Goal: Information Seeking & Learning: Learn about a topic

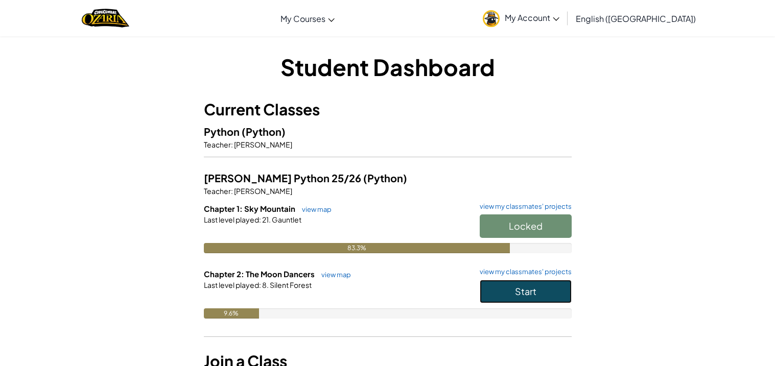
click at [521, 284] on button "Start" at bounding box center [526, 292] width 92 height 24
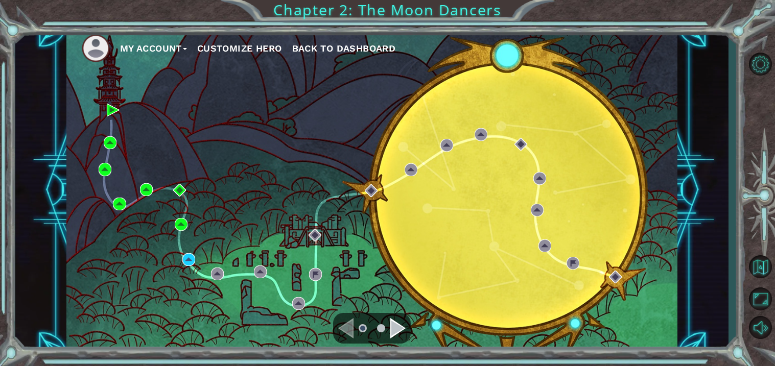
click at [521, 284] on div "My Account Customize Hero Back to Dashboard" at bounding box center [372, 190] width 612 height 323
click at [391, 330] on div "Navigate to the next page" at bounding box center [398, 328] width 15 height 20
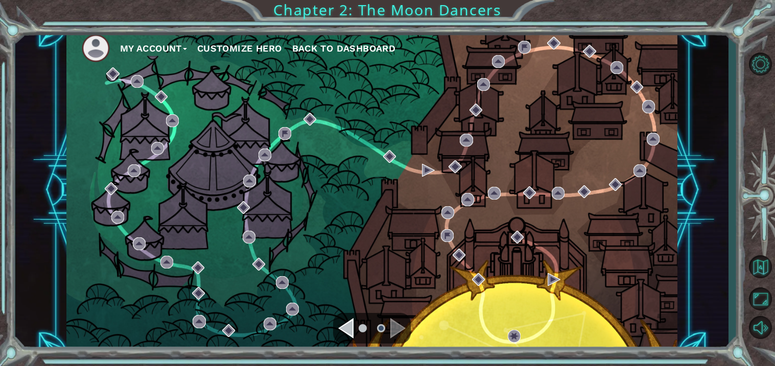
click at [348, 332] on div "Navigate to the previous page" at bounding box center [345, 328] width 15 height 20
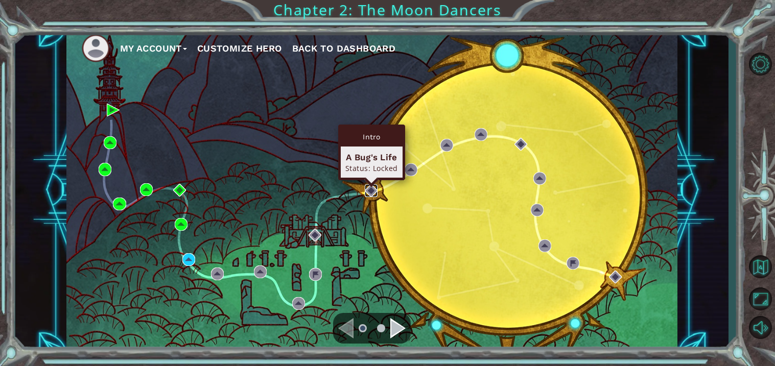
click at [369, 191] on img at bounding box center [371, 191] width 13 height 13
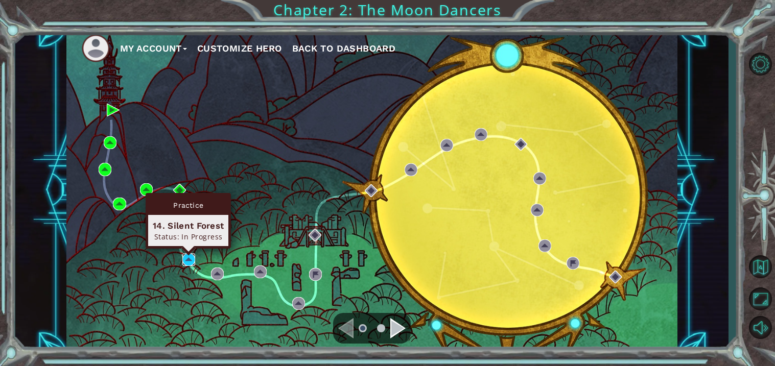
click at [193, 259] on img at bounding box center [188, 260] width 13 height 13
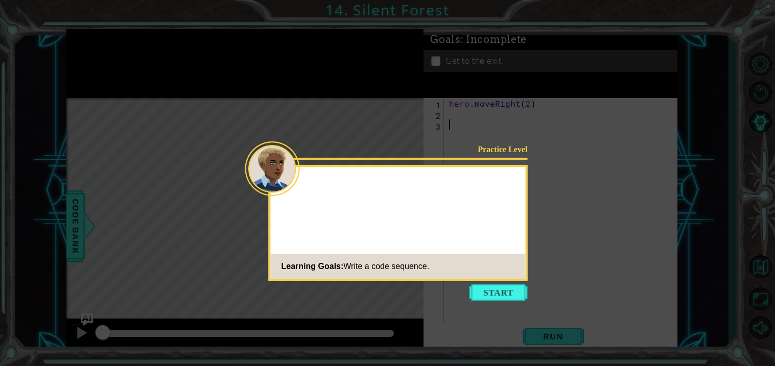
click at [534, 212] on icon at bounding box center [387, 183] width 775 height 366
click at [509, 292] on button "Start" at bounding box center [499, 293] width 58 height 16
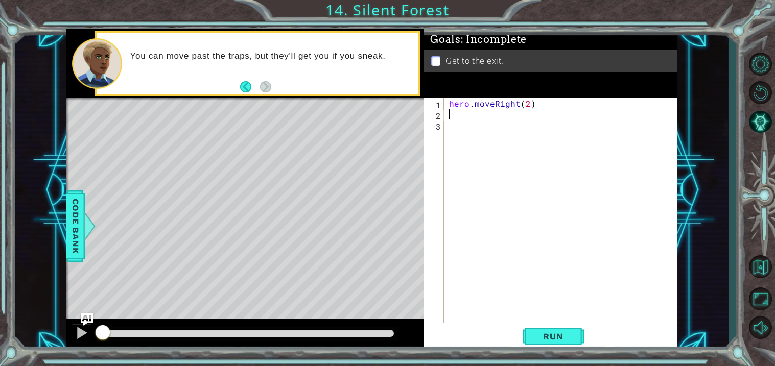
click at [451, 116] on div "hero . moveRight ( 2 )" at bounding box center [563, 221] width 233 height 247
click at [541, 333] on span "Run" at bounding box center [553, 337] width 40 height 10
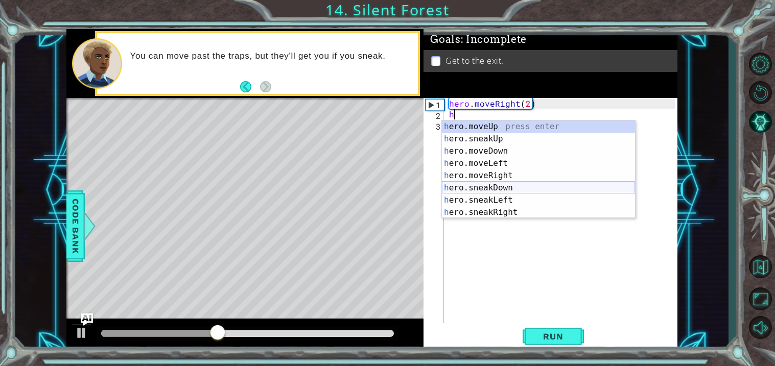
click at [517, 188] on div "h ero.moveUp press enter h ero.sneakUp press enter h ero.moveDown press enter h…" at bounding box center [538, 182] width 193 height 123
type textarea "hero.sneakDown(1)"
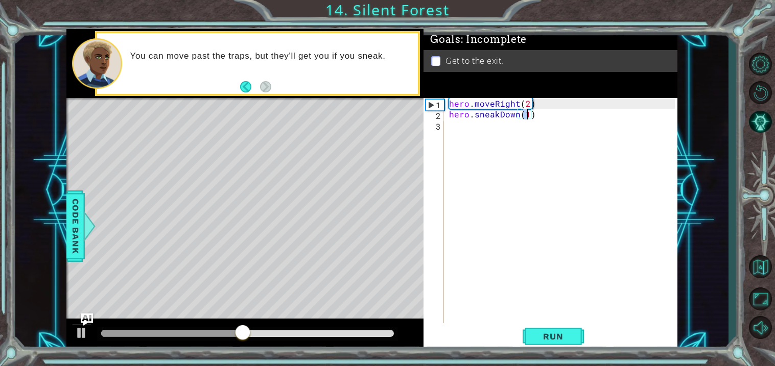
click at [466, 133] on div "hero . moveRight ( 2 ) hero . sneakDown ( 1 )" at bounding box center [563, 221] width 233 height 247
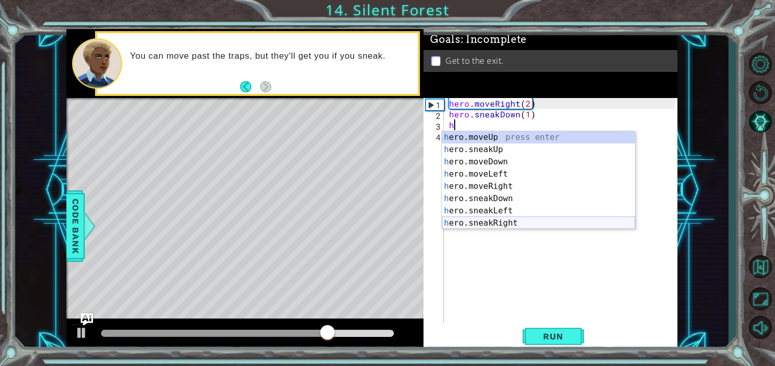
click at [498, 222] on div "h ero.moveUp press enter h ero.sneakUp press enter h ero.moveDown press enter h…" at bounding box center [538, 192] width 193 height 123
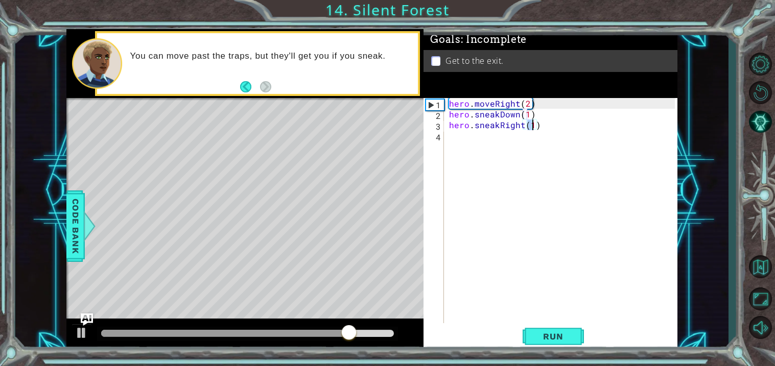
type textarea "hero.sneakRight(2)"
click at [454, 141] on div "hero . moveRight ( 2 ) hero . sneakDown ( 1 ) hero . sneakRight ( 2 )" at bounding box center [563, 221] width 233 height 247
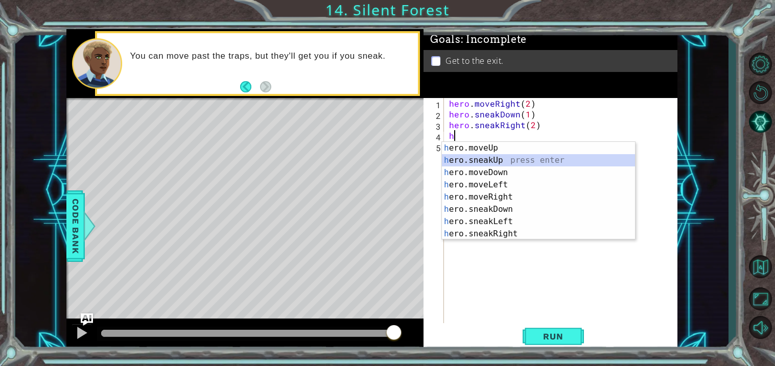
click at [489, 160] on div "h ero.moveUp press enter h ero.sneakUp press enter h ero.moveDown press enter h…" at bounding box center [538, 203] width 193 height 123
type textarea "hero.sneakUp(1)"
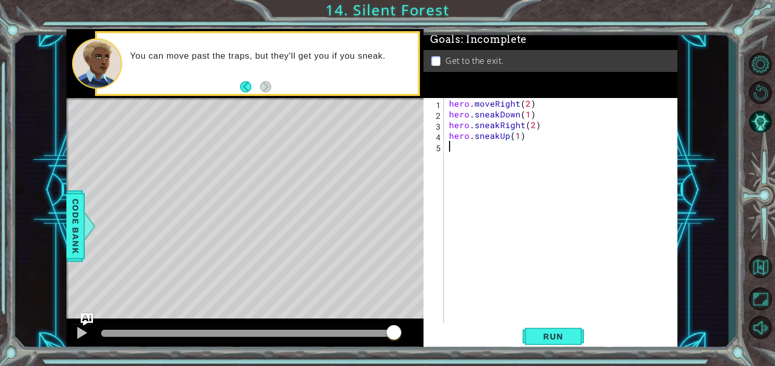
click at [468, 148] on div "hero . moveRight ( 2 ) hero . sneakDown ( 1 ) hero . sneakRight ( 2 ) hero . sn…" at bounding box center [563, 221] width 233 height 247
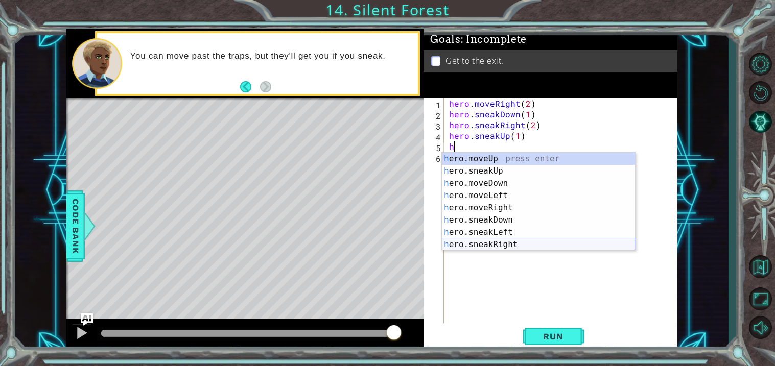
click at [496, 243] on div "h ero.moveUp press enter h ero.sneakUp press enter h ero.moveDown press enter h…" at bounding box center [538, 214] width 193 height 123
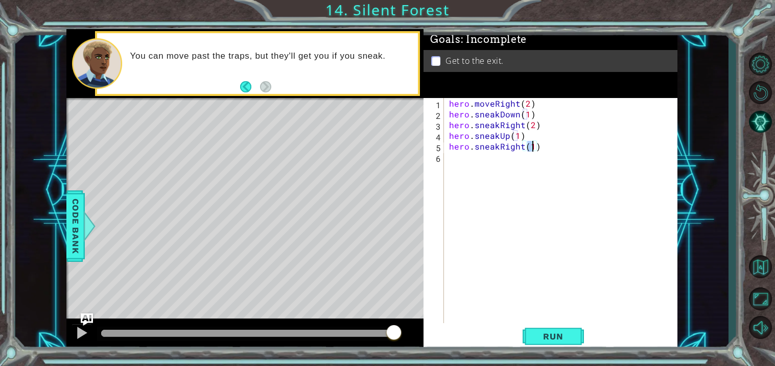
click at [497, 147] on div "hero . moveRight ( 2 ) hero . sneakDown ( 1 ) hero . sneakRight ( 2 ) hero . sn…" at bounding box center [563, 221] width 233 height 247
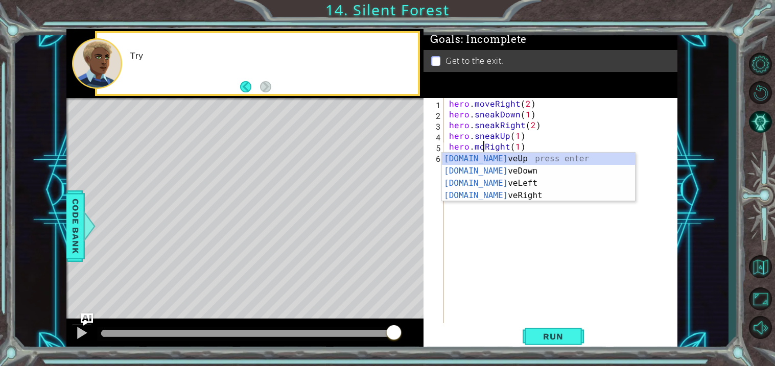
scroll to position [0, 3]
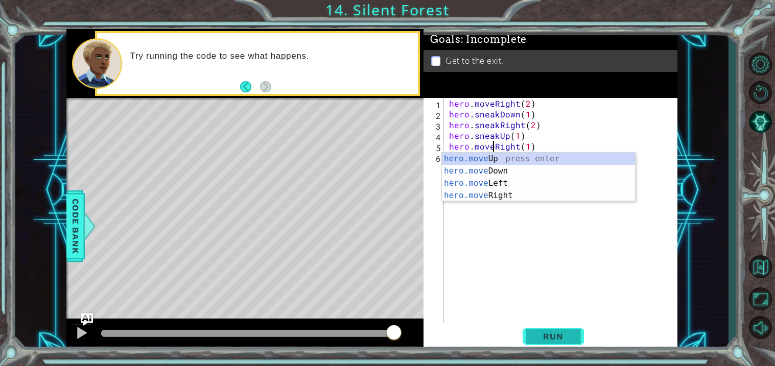
type textarea "hero.moveRight(1)"
click at [566, 340] on span "Run" at bounding box center [553, 337] width 40 height 10
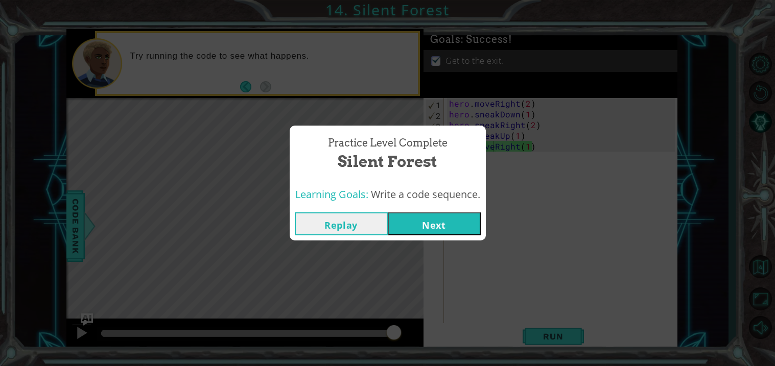
click at [433, 216] on button "Next" at bounding box center [434, 224] width 93 height 23
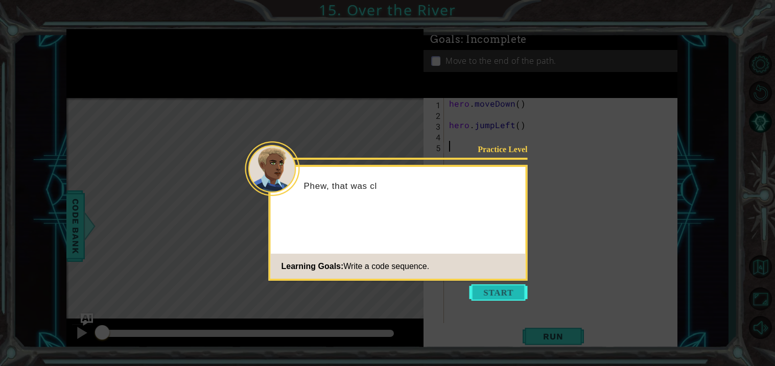
click at [496, 293] on button "Start" at bounding box center [499, 293] width 58 height 16
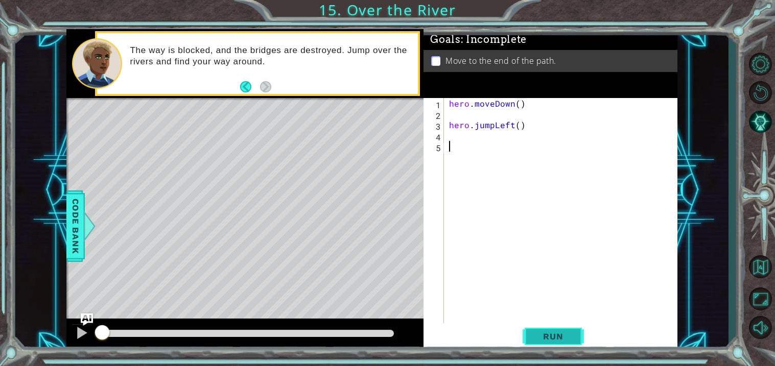
click at [570, 339] on span "Run" at bounding box center [553, 337] width 40 height 10
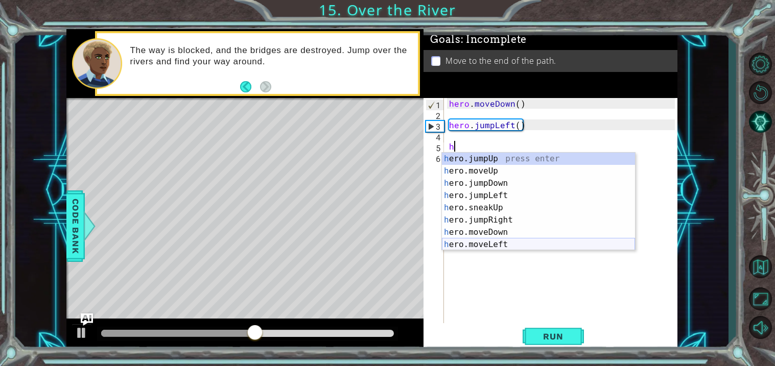
click at [494, 245] on div "h ero.jumpUp press enter h ero.moveUp press enter h ero.jumpDown press enter h …" at bounding box center [538, 214] width 193 height 123
type textarea "hero.moveLeft(1)"
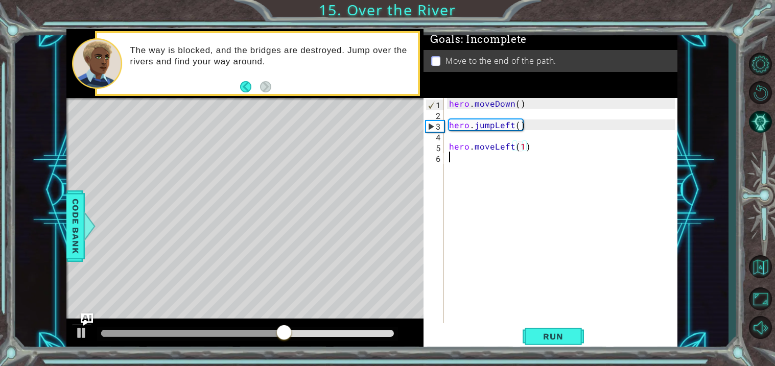
click at [449, 165] on div "hero . moveDown ( ) hero . jumpLeft ( ) hero . moveLeft ( 1 )" at bounding box center [563, 221] width 233 height 247
type textarea "h"
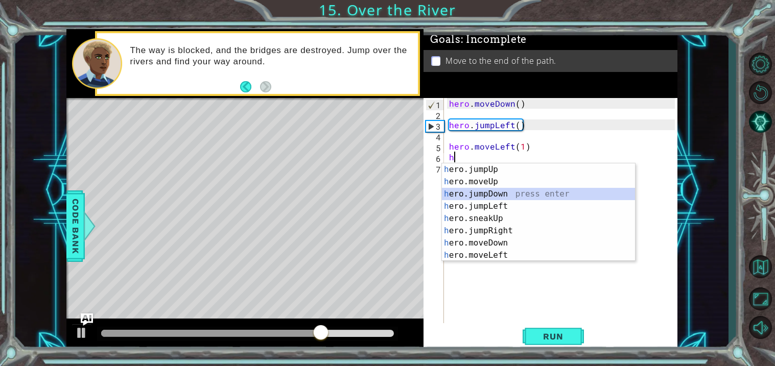
click at [500, 194] on div "h ero.jumpUp press enter h ero.moveUp press enter h ero.jumpDown press enter h …" at bounding box center [538, 225] width 193 height 123
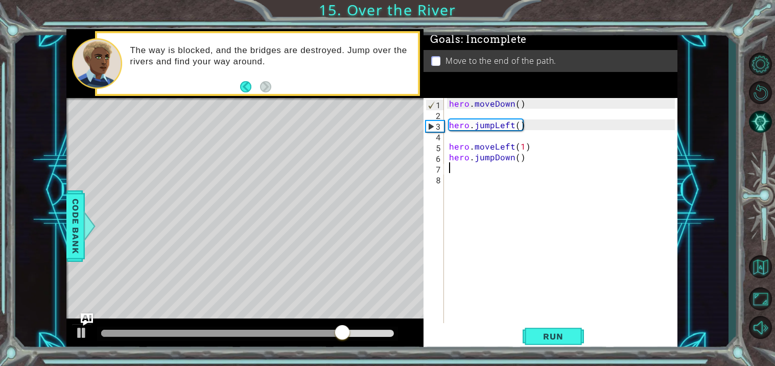
click at [460, 185] on div "hero . moveDown ( ) hero . jumpLeft ( ) hero . moveLeft ( 1 ) hero . jumpDown (…" at bounding box center [563, 221] width 233 height 247
type textarea "h"
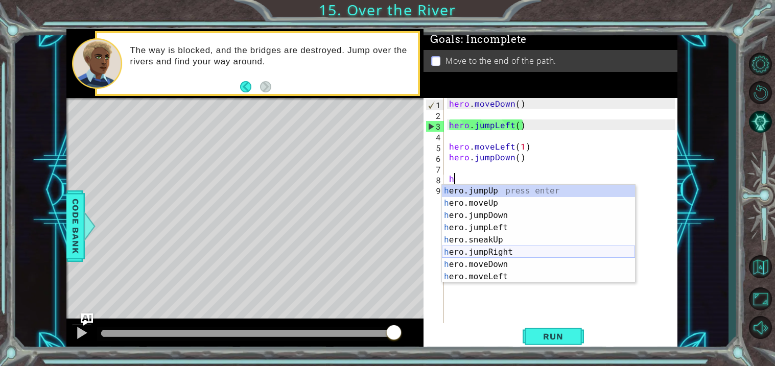
click at [481, 252] on div "h ero.jumpUp press enter h ero.moveUp press enter h ero.jumpDown press enter h …" at bounding box center [538, 246] width 193 height 123
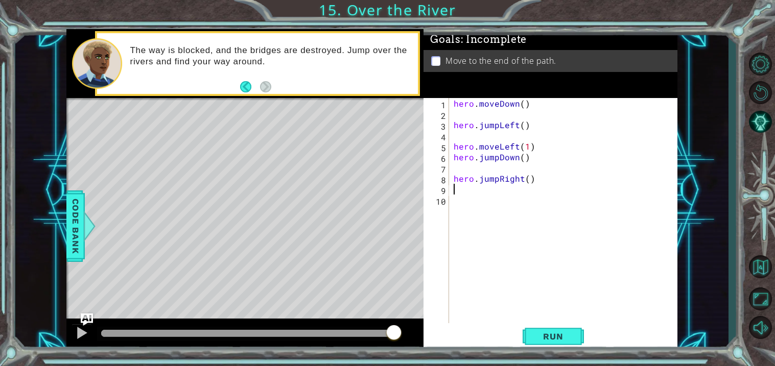
click at [468, 205] on div "hero . moveDown ( ) hero . jumpLeft ( ) hero . moveLeft ( 1 ) hero . jumpDown (…" at bounding box center [566, 221] width 228 height 247
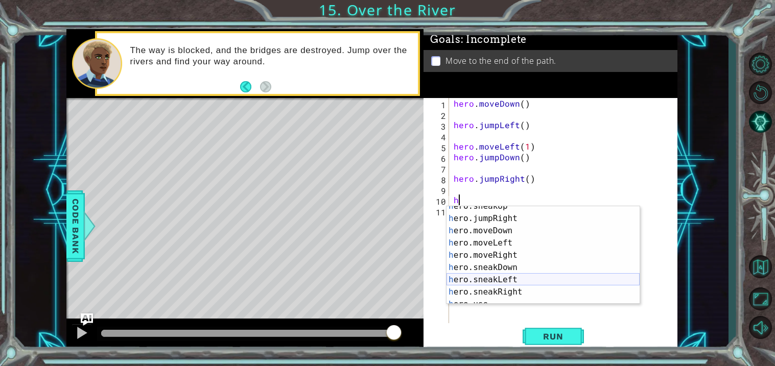
scroll to position [61, 0]
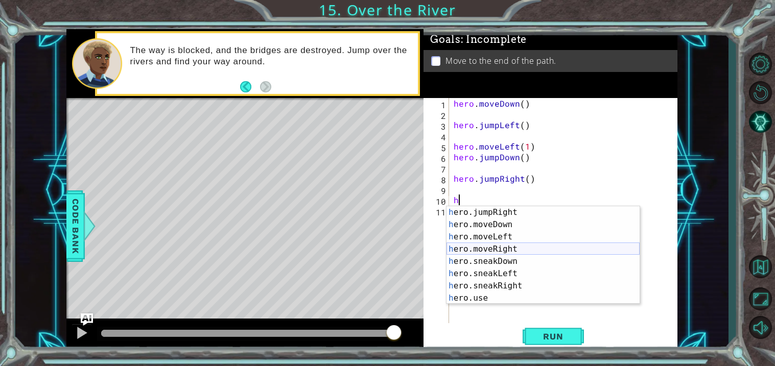
click at [519, 246] on div "h ero.jumpRight press enter h ero.moveDown press enter h ero.moveLeft press ent…" at bounding box center [543, 268] width 193 height 123
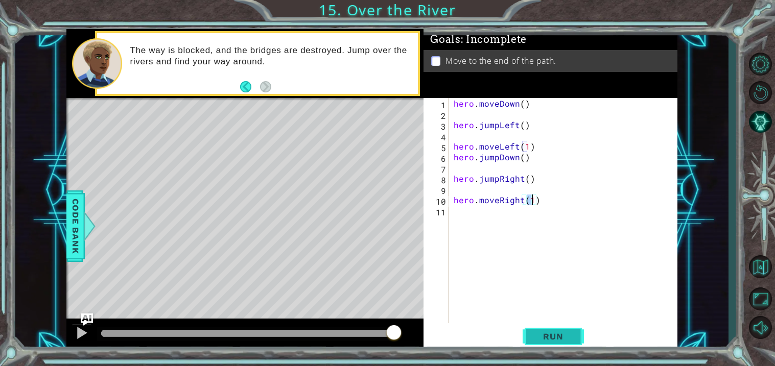
type textarea "hero.moveRight(1)"
click at [541, 342] on span "Run" at bounding box center [553, 337] width 40 height 10
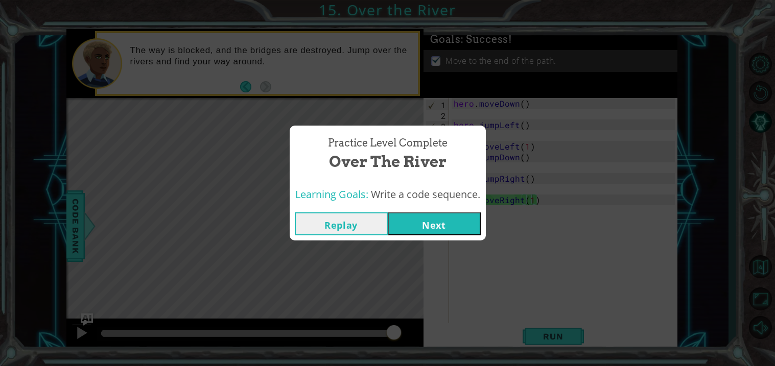
click at [421, 215] on button "Next" at bounding box center [434, 224] width 93 height 23
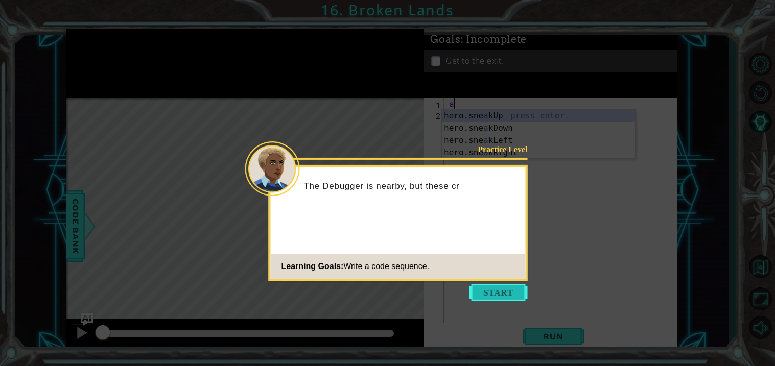
type textarea "a"
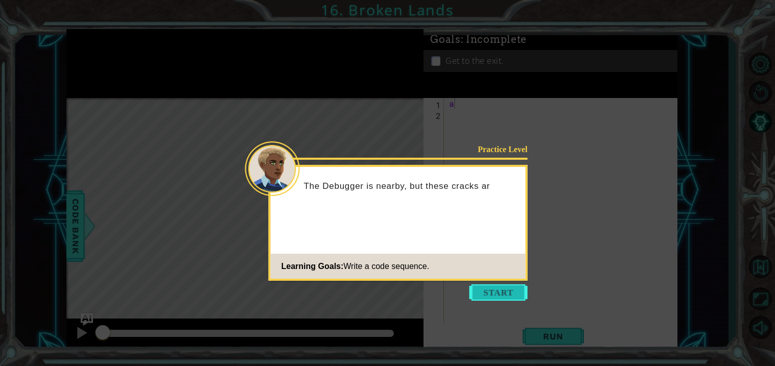
click at [486, 294] on button "Start" at bounding box center [499, 293] width 58 height 16
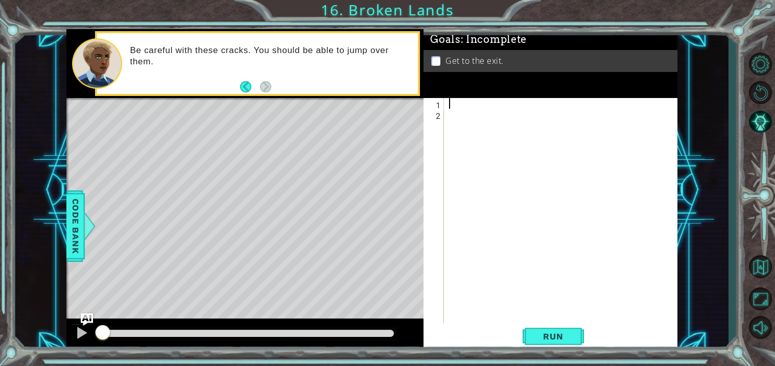
type textarea "h"
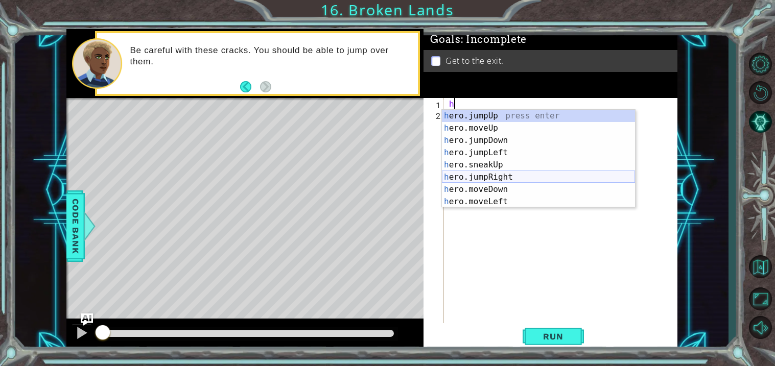
click at [496, 177] on div "h ero.jumpUp press enter h ero.moveUp press enter h ero.jumpDown press enter h …" at bounding box center [538, 171] width 193 height 123
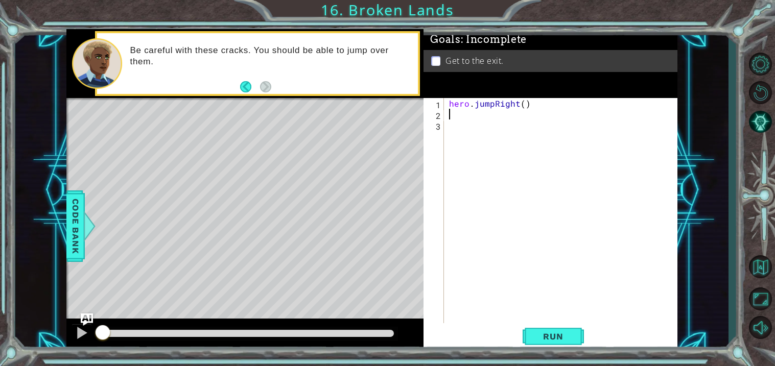
type textarea "h"
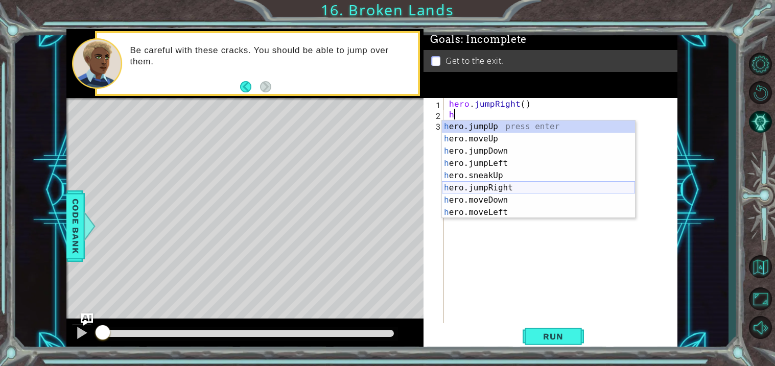
click at [498, 189] on div "h ero.jumpUp press enter h ero.moveUp press enter h ero.jumpDown press enter h …" at bounding box center [538, 182] width 193 height 123
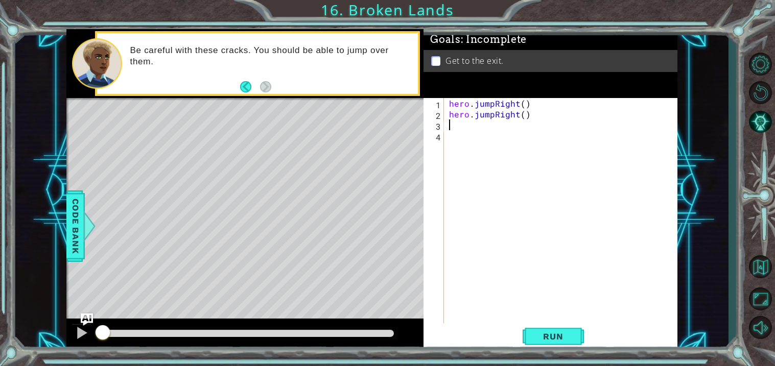
type textarea "h"
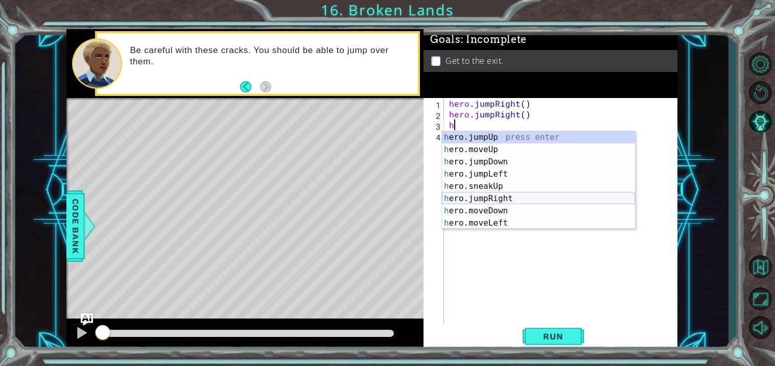
click at [502, 197] on div "h ero.jumpUp press enter h ero.moveUp press enter h ero.jumpDown press enter h …" at bounding box center [538, 192] width 193 height 123
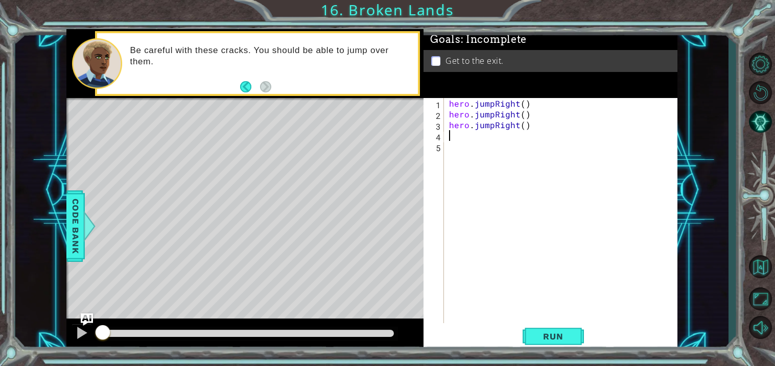
click at [493, 104] on div "hero . jumpRight ( ) hero . jumpRight ( ) hero . jumpRight ( )" at bounding box center [563, 221] width 233 height 247
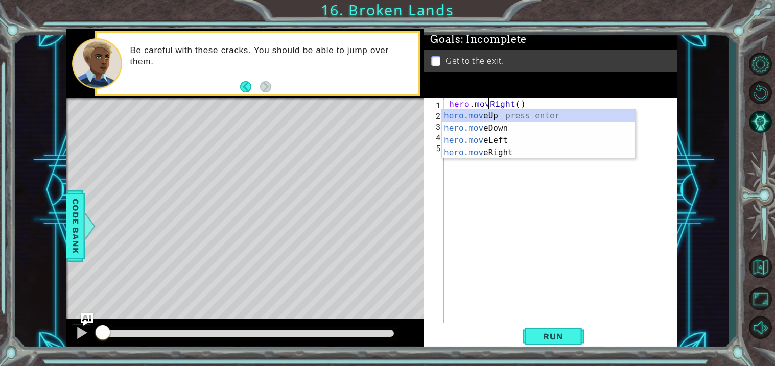
scroll to position [0, 3]
type textarea "hero.moveRight()"
click at [479, 226] on div "hero . moveRight ( ) hero . jumpRight ( ) hero . jumpRight ( )" at bounding box center [563, 221] width 233 height 247
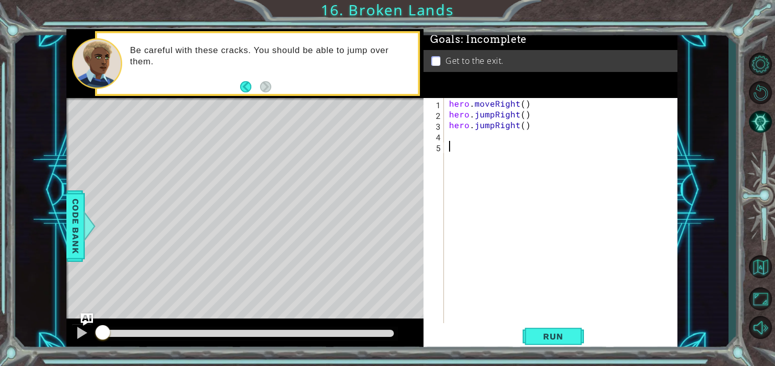
scroll to position [0, 0]
click at [495, 125] on div "hero . moveRight ( ) hero . jumpRight ( ) hero . jumpRight ( )" at bounding box center [563, 221] width 233 height 247
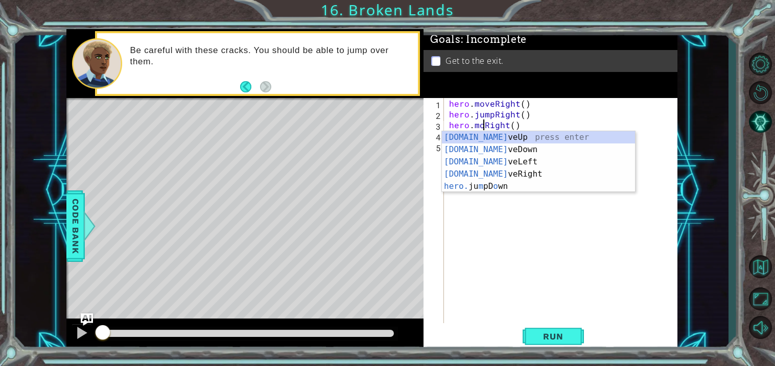
scroll to position [0, 3]
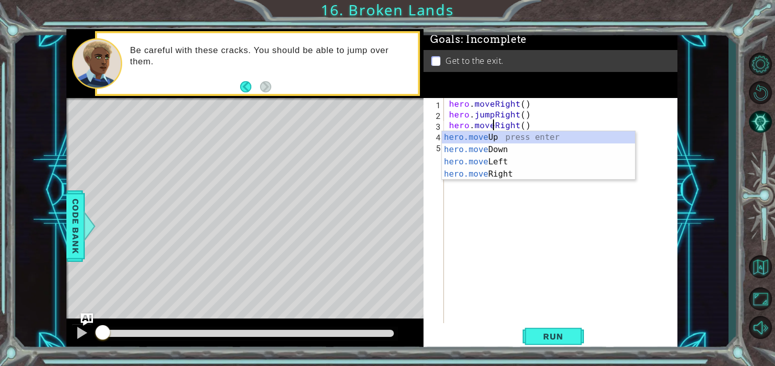
type textarea "hero.moveRight()"
click at [535, 365] on div "1 ההההההההההההההההההההההההההההההההההההההההההההההההההההההההההההההההההההההההההההה…" at bounding box center [387, 183] width 775 height 366
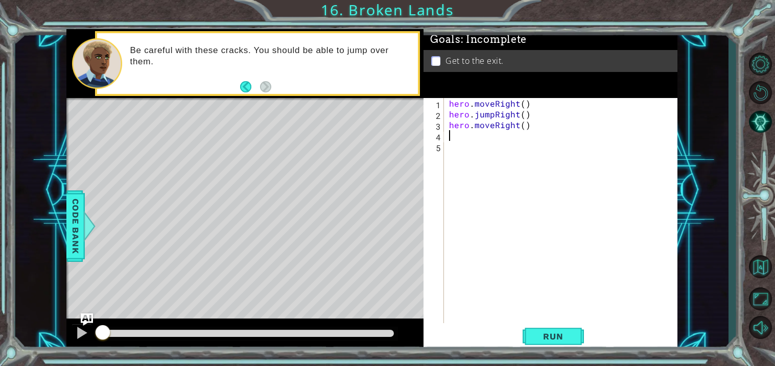
click at [452, 139] on div "hero . moveRight ( ) hero . jumpRight ( ) hero . moveRight ( )" at bounding box center [563, 221] width 233 height 247
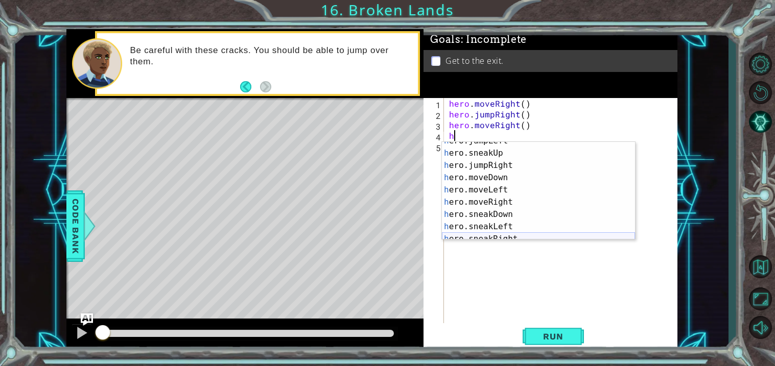
scroll to position [45, 0]
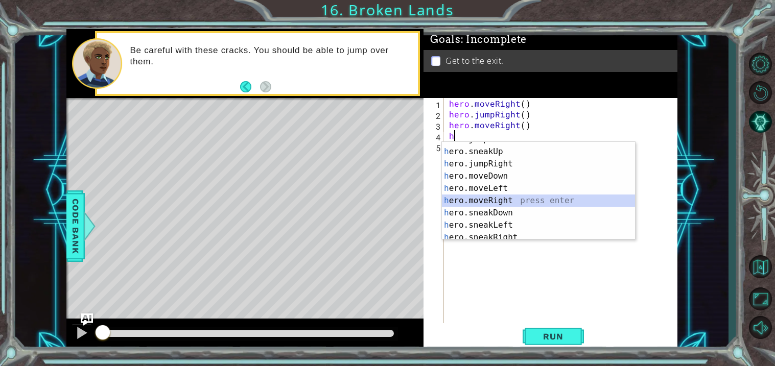
click at [494, 202] on div "h ero.jumpLeft press enter h ero.sneakUp press enter h ero.jumpRight press ente…" at bounding box center [538, 194] width 193 height 123
type textarea "hero.moveRight(1)"
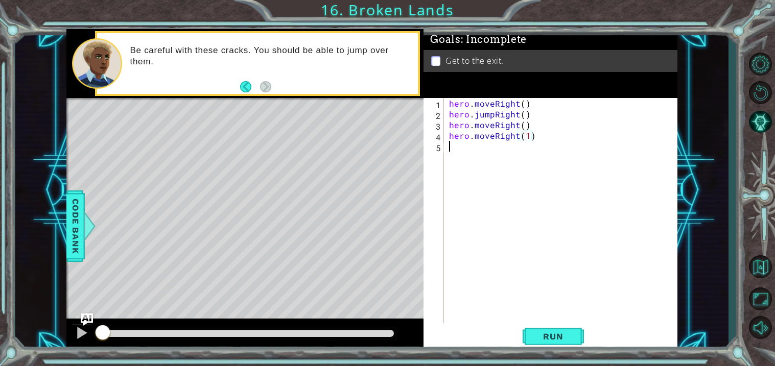
click at [458, 157] on div "hero . moveRight ( ) hero . jumpRight ( ) hero . moveRight ( ) hero . moveRight…" at bounding box center [563, 221] width 233 height 247
click at [525, 136] on div "hero . moveRight ( ) hero . jumpRight ( ) hero . moveRight ( ) hero . moveRight…" at bounding box center [563, 221] width 233 height 247
type textarea "hero.moveRight()"
click at [470, 157] on div "hero . moveRight ( ) hero . jumpRight ( ) hero . moveRight ( ) hero . moveRight…" at bounding box center [563, 221] width 233 height 247
type textarea "h"
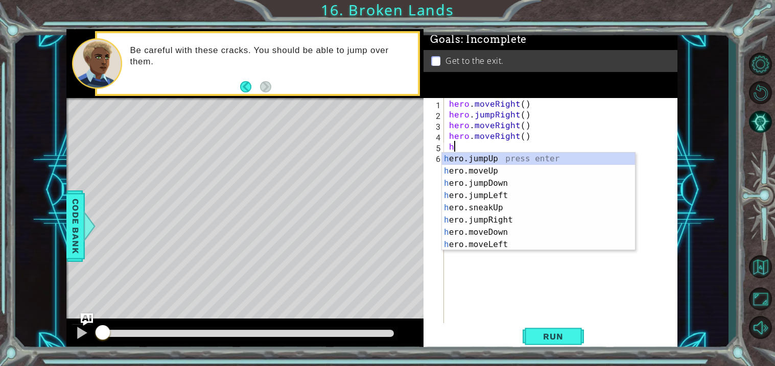
scroll to position [0, 0]
click at [498, 157] on div "h ero.jumpUp press enter h ero.moveUp press enter h ero.jumpDown press enter h …" at bounding box center [538, 214] width 193 height 123
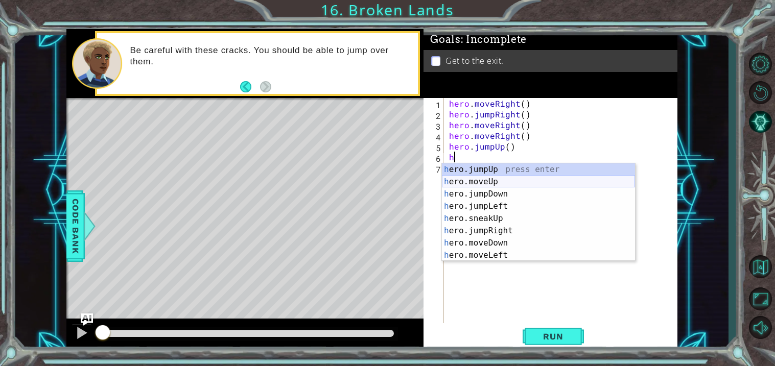
click at [483, 179] on div "h ero.jumpUp press enter h ero.moveUp press enter h ero.jumpDown press enter h …" at bounding box center [538, 225] width 193 height 123
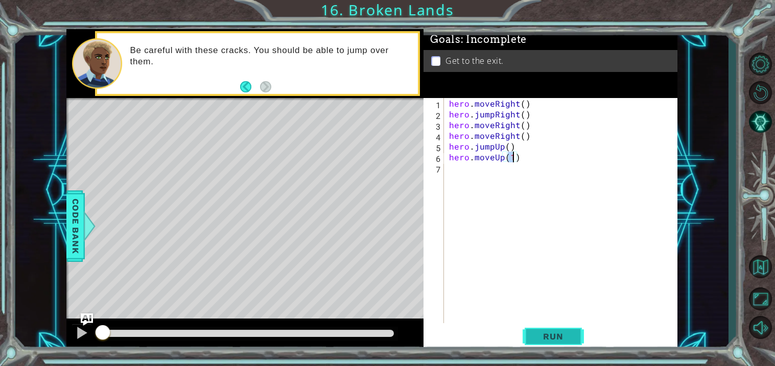
type textarea "hero.moveUp(1)"
click at [565, 339] on span "Run" at bounding box center [553, 337] width 40 height 10
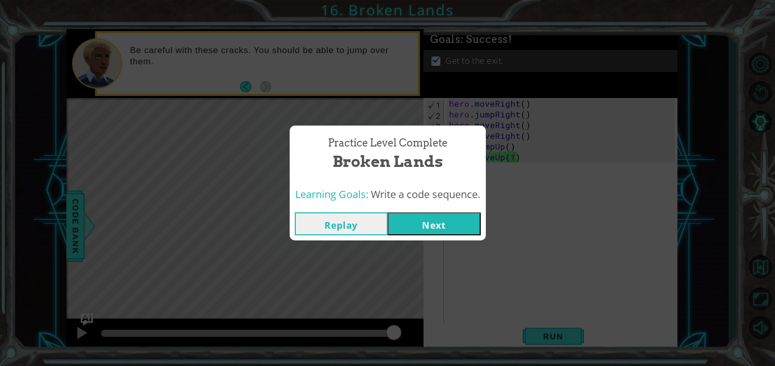
click at [421, 223] on button "Next" at bounding box center [434, 224] width 93 height 23
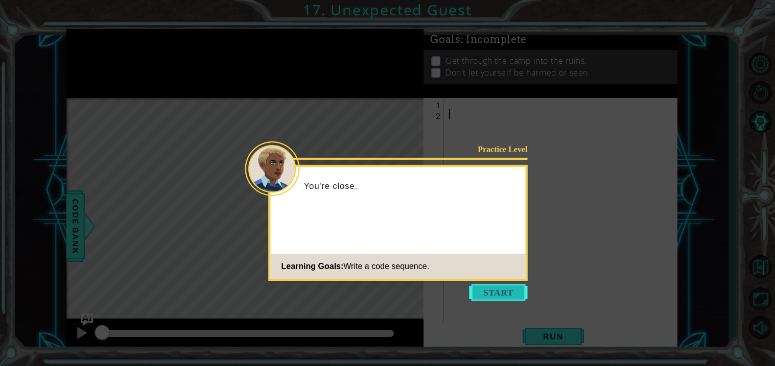
click at [501, 294] on button "Start" at bounding box center [499, 293] width 58 height 16
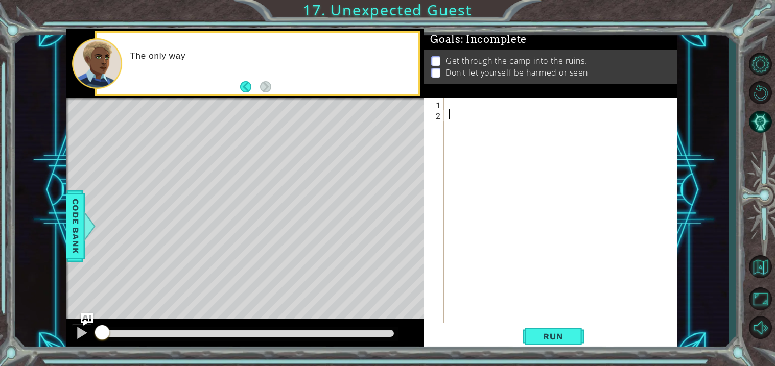
click at [501, 294] on div at bounding box center [563, 221] width 233 height 247
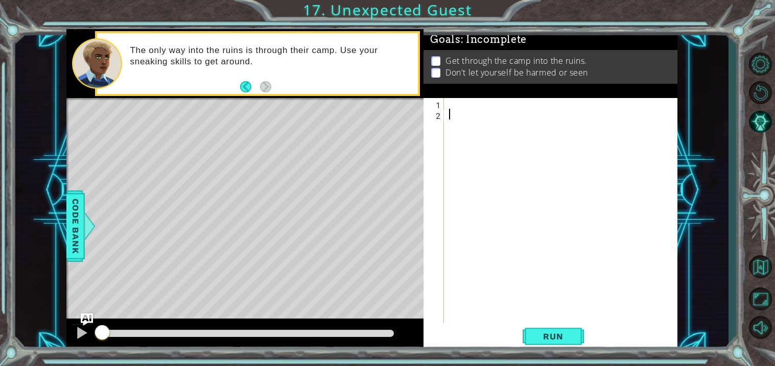
click at [474, 103] on div at bounding box center [563, 221] width 233 height 247
type textarea "h"
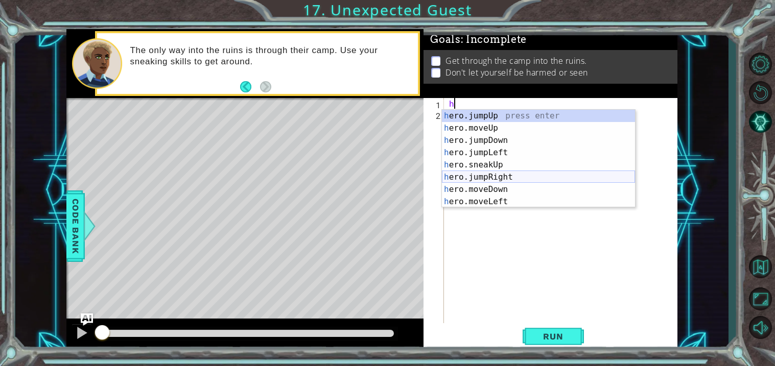
click at [508, 175] on div "h ero.jumpUp press enter h ero.moveUp press enter h ero.jumpDown press enter h …" at bounding box center [538, 171] width 193 height 123
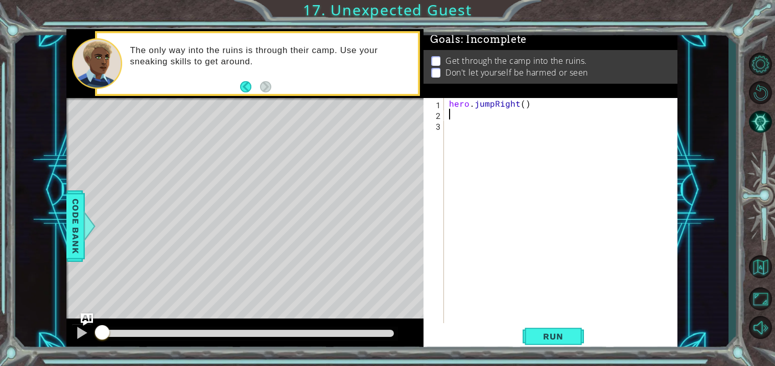
type textarea "h"
click at [593, 109] on div "hero . jumpRight ( )" at bounding box center [563, 221] width 233 height 247
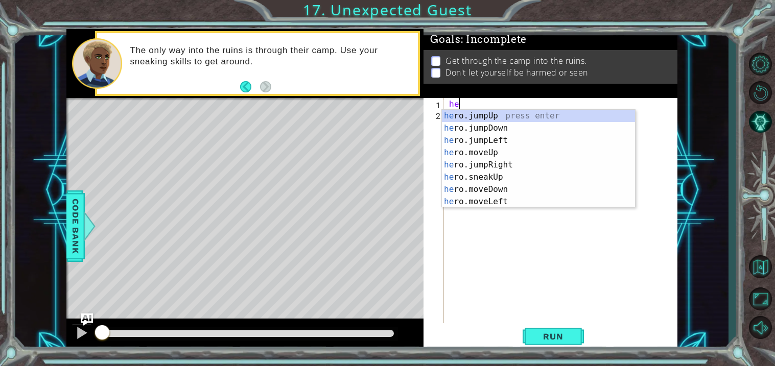
type textarea "h"
click at [524, 135] on div "h ero.jumpUp press enter h ero.moveUp press enter h ero.jumpDown press enter h …" at bounding box center [538, 171] width 193 height 123
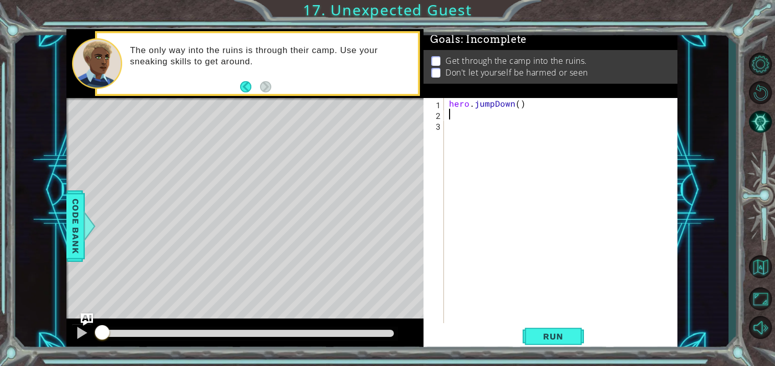
type textarea "h"
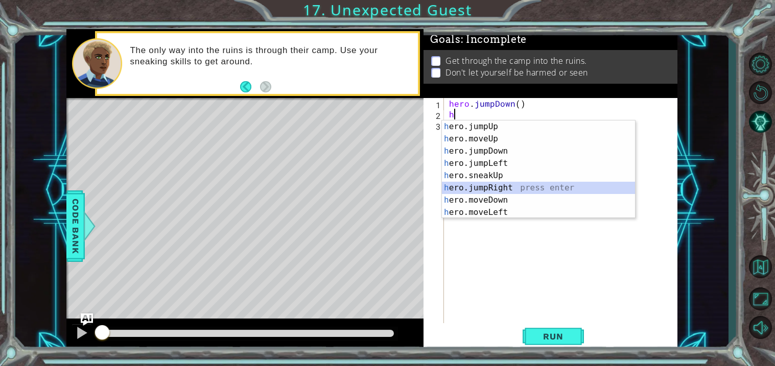
click at [494, 188] on div "h ero.jumpUp press enter h ero.moveUp press enter h ero.jumpDown press enter h …" at bounding box center [538, 182] width 193 height 123
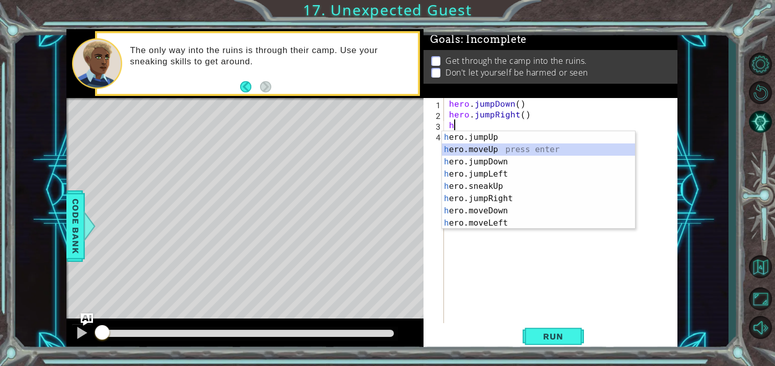
click at [485, 151] on div "h ero.jumpUp press enter h ero.moveUp press enter h ero.jumpDown press enter h …" at bounding box center [538, 192] width 193 height 123
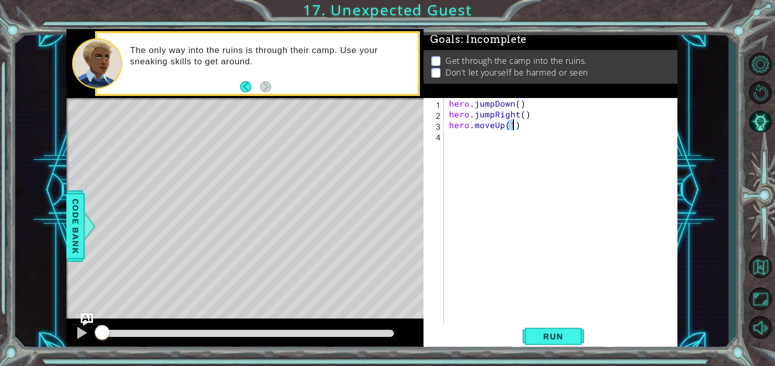
type textarea "hero.moveUp(2)"
click at [489, 136] on div "hero . jumpDown ( ) hero . jumpRight ( ) hero . moveUp ( 2 )" at bounding box center [563, 221] width 233 height 247
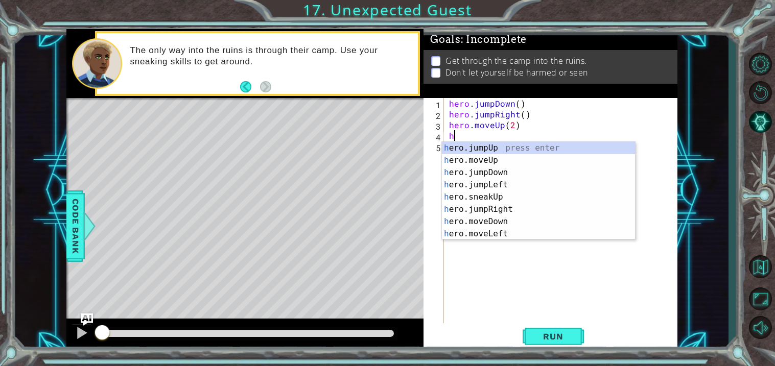
click at [511, 127] on div "hero . jumpDown ( ) hero . jumpRight ( ) hero . moveUp ( 2 ) h" at bounding box center [563, 221] width 233 height 247
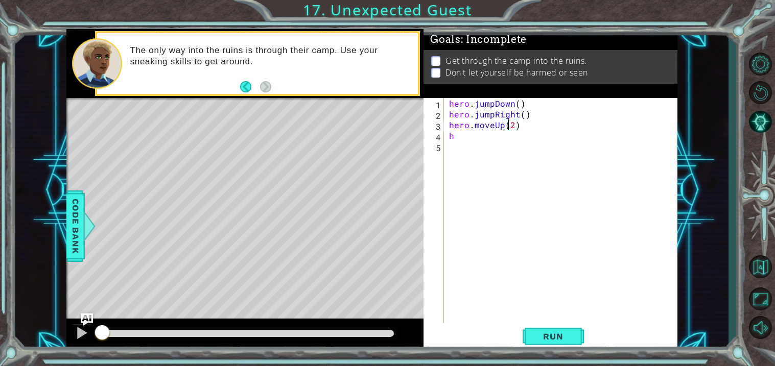
click at [514, 124] on div "hero . jumpDown ( ) hero . jumpRight ( ) hero . moveUp ( 2 ) h" at bounding box center [563, 221] width 233 height 247
click at [483, 137] on div "hero . jumpDown ( ) hero . jumpRight ( ) hero . moveUp ( 1 ) h" at bounding box center [563, 221] width 233 height 247
type textarea "h"
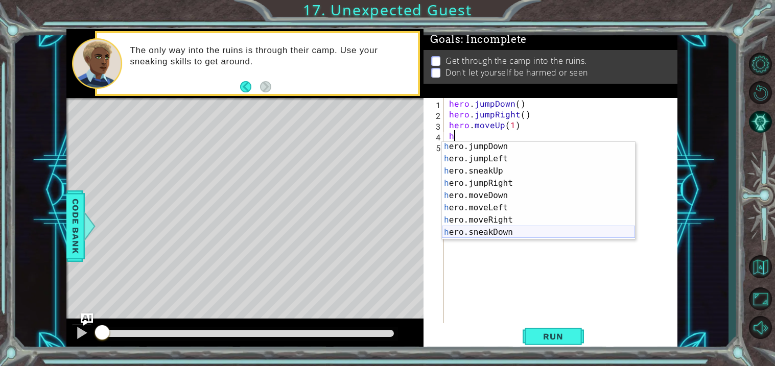
scroll to position [25, 0]
click at [500, 221] on div "h ero.jumpDown press enter h ero.jumpLeft press enter h ero.sneakUp press enter…" at bounding box center [538, 202] width 193 height 123
type textarea "hero.moveRight(1)"
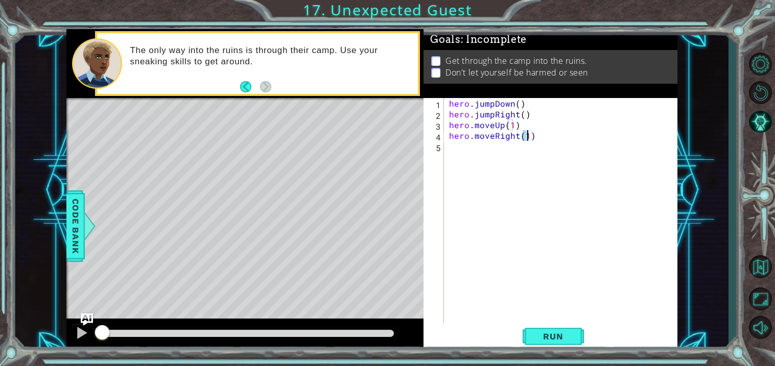
click at [460, 150] on div "hero . jumpDown ( ) hero . jumpRight ( ) hero . moveUp ( 1 ) hero . moveRight (…" at bounding box center [563, 221] width 233 height 247
click at [494, 137] on div "hero . jumpDown ( ) hero . jumpRight ( ) hero . moveUp ( 1 ) hero . moveRight (…" at bounding box center [563, 221] width 233 height 247
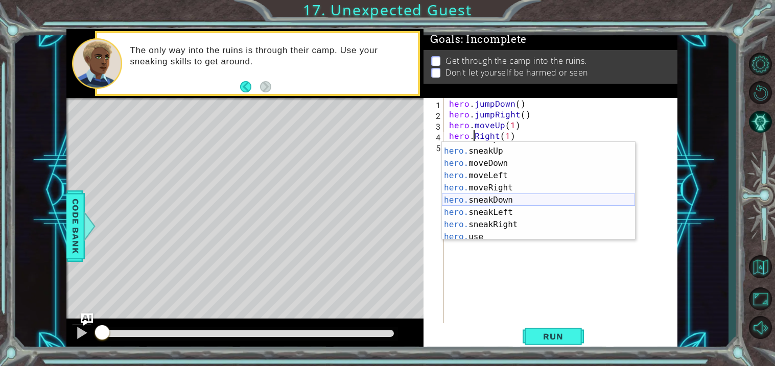
scroll to position [58, 0]
click at [503, 224] on div "hero. moveUp press enter hero. sneakUp press enter hero. moveDown press enter h…" at bounding box center [538, 194] width 193 height 123
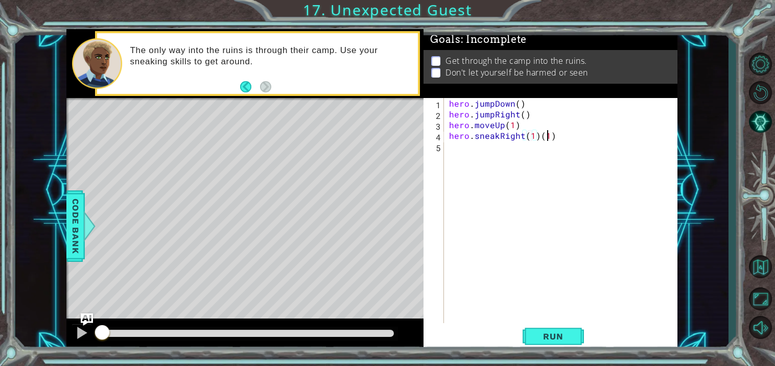
click at [549, 136] on div "hero . jumpDown ( ) hero . jumpRight ( ) hero . moveUp ( 1 ) hero . sneakRight …" at bounding box center [563, 221] width 233 height 247
click at [554, 137] on div "hero . jumpDown ( ) hero . jumpRight ( ) hero . moveUp ( 1 ) hero . sneakRight …" at bounding box center [563, 221] width 233 height 247
type textarea "hero.sneakRight(1)"
click at [452, 148] on div "hero . jumpDown ( ) hero . jumpRight ( ) hero . moveUp ( 1 ) hero . sneakRight …" at bounding box center [563, 221] width 233 height 247
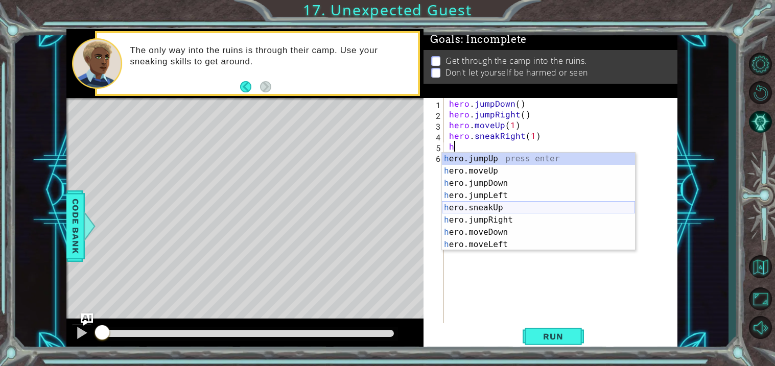
click at [497, 207] on div "h ero.jumpUp press enter h ero.moveUp press enter h ero.jumpDown press enter h …" at bounding box center [538, 214] width 193 height 123
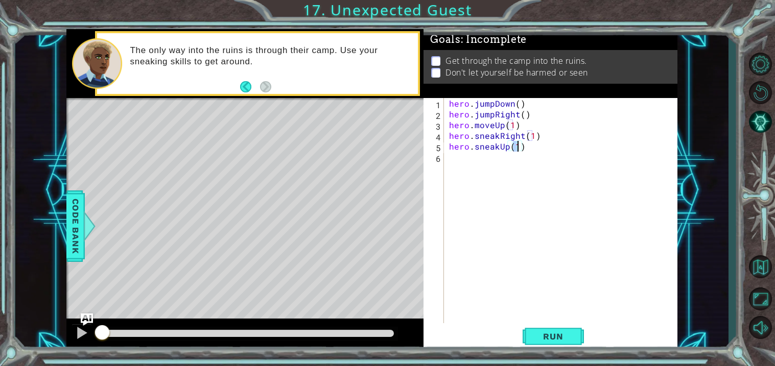
type textarea "hero.sneakUp(2)"
click at [481, 169] on div "hero . jumpDown ( ) hero . jumpRight ( ) hero . moveUp ( 1 ) hero . sneakRight …" at bounding box center [563, 221] width 233 height 247
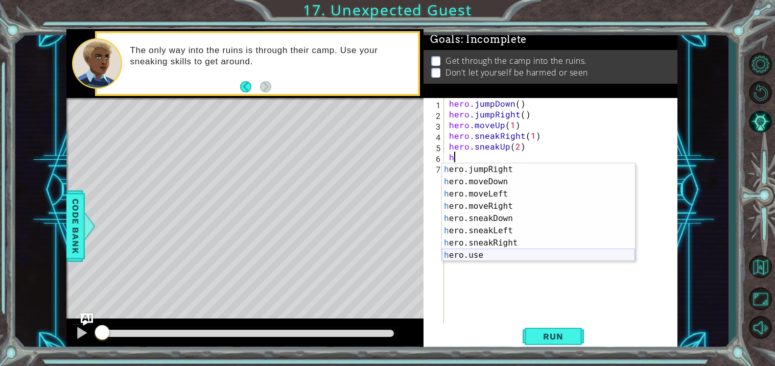
scroll to position [61, 0]
click at [508, 242] on div "h ero.jumpRight press enter h ero.moveDown press enter h ero.moveLeft press ent…" at bounding box center [538, 225] width 193 height 123
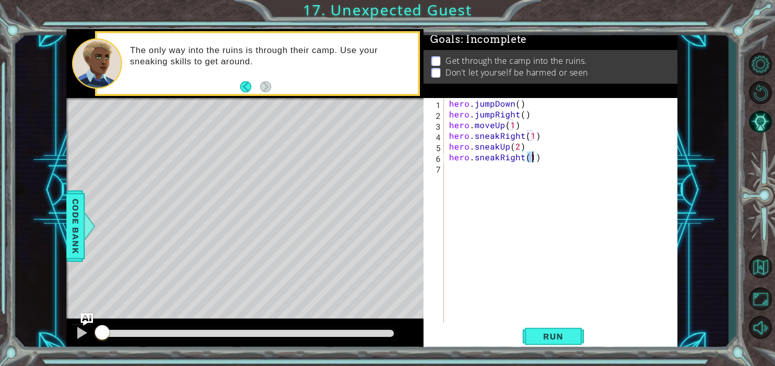
type textarea "hero.sneakRight(2)"
click at [463, 175] on div "hero . jumpDown ( ) hero . jumpRight ( ) hero . moveUp ( 1 ) hero . sneakRight …" at bounding box center [563, 221] width 233 height 247
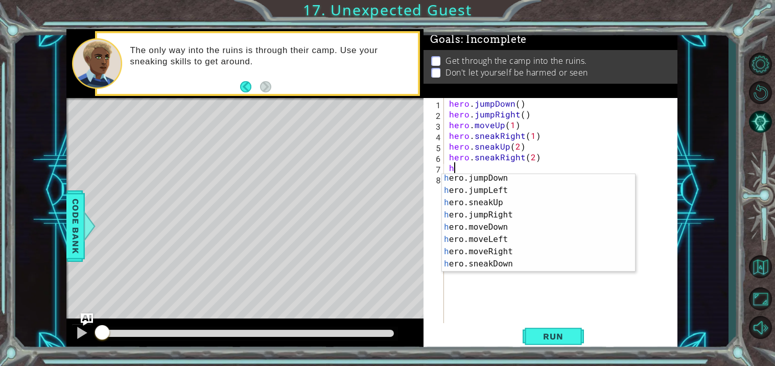
scroll to position [27, 0]
click at [486, 263] on div "h ero.jumpDown press enter h ero.jumpLeft press enter h ero.sneakUp press enter…" at bounding box center [538, 233] width 193 height 123
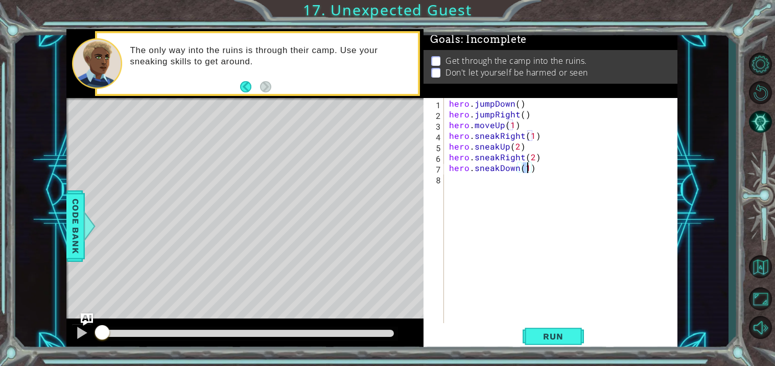
scroll to position [0, 4]
type textarea "hero.sneakDown(2)"
click at [564, 332] on span "Run" at bounding box center [553, 337] width 40 height 10
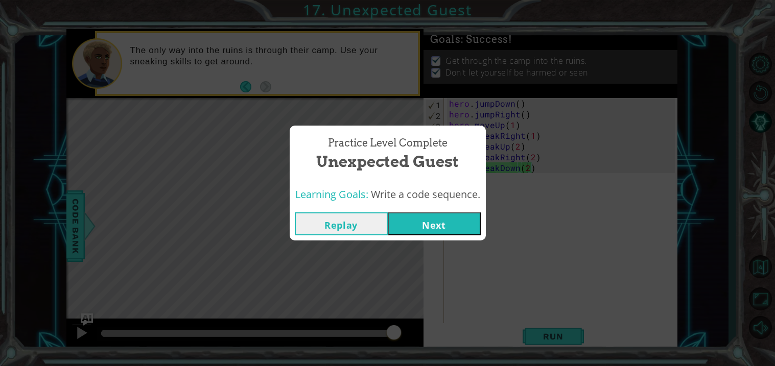
click at [438, 228] on button "Next" at bounding box center [434, 224] width 93 height 23
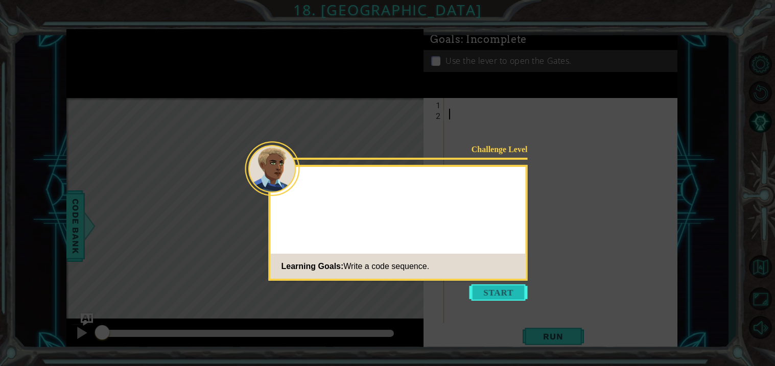
click at [503, 297] on button "Start" at bounding box center [499, 293] width 58 height 16
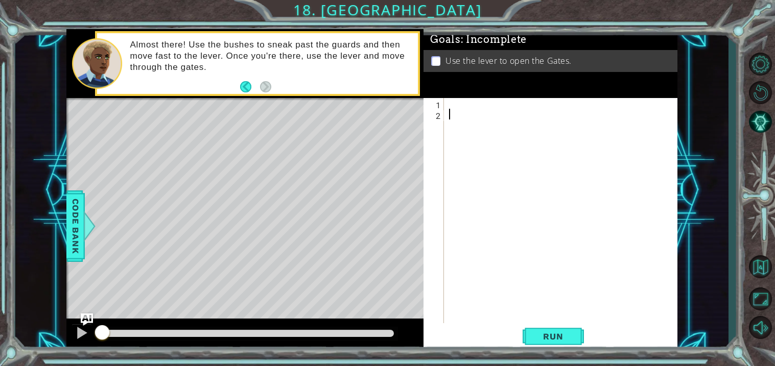
click at [175, 34] on div "Almost there! Use the bushes to sneak past the guards and then move fast to the…" at bounding box center [270, 63] width 295 height 59
click at [181, 67] on p "Almost there! Use the bushes to sneak past the guards and then move fast to the…" at bounding box center [270, 56] width 281 height 34
click at [449, 105] on div at bounding box center [563, 221] width 233 height 247
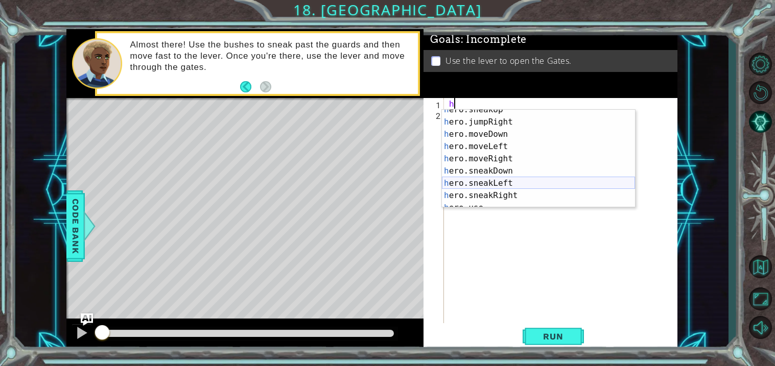
scroll to position [61, 0]
click at [502, 186] on div "h ero.jumpRight press enter h ero.moveDown press enter h ero.moveLeft press ent…" at bounding box center [538, 171] width 193 height 123
type textarea "hero.sneakRight(1)"
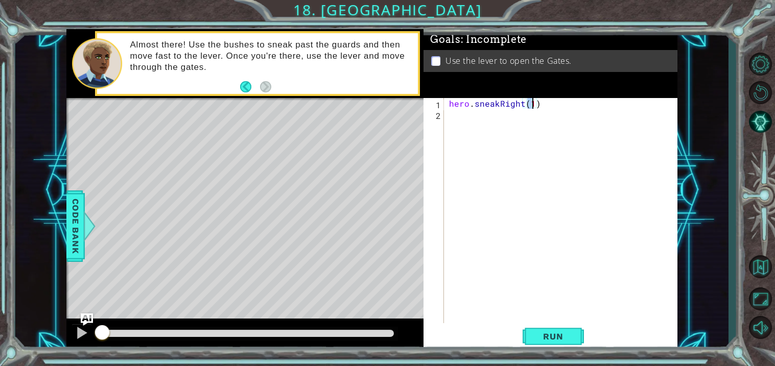
click at [465, 118] on div "hero . sneakRight ( 1 )" at bounding box center [563, 221] width 233 height 247
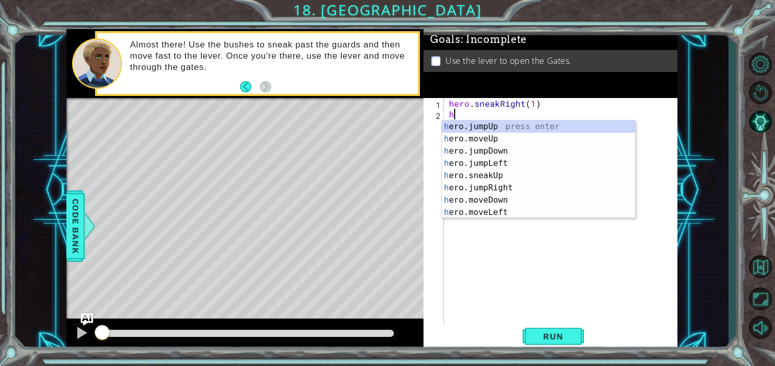
scroll to position [0, 0]
click at [496, 174] on div "h ero.jumpUp press enter h ero.moveUp press enter h ero.jumpDown press enter h …" at bounding box center [538, 182] width 193 height 123
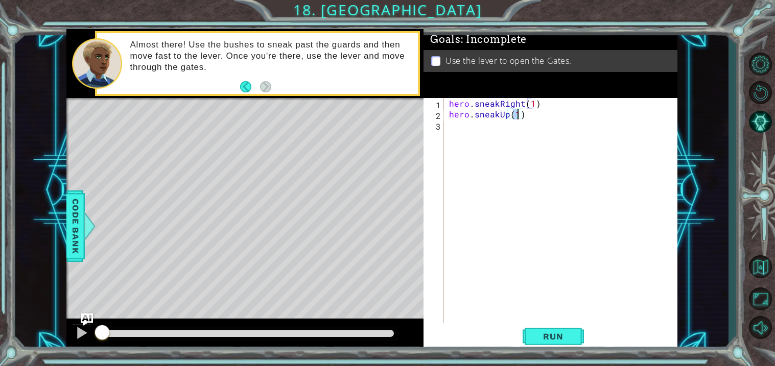
type textarea "hero.sneakUp(2)"
click at [468, 127] on div "hero . sneakRight ( 1 ) hero . sneakUp ( 2 )" at bounding box center [563, 221] width 233 height 247
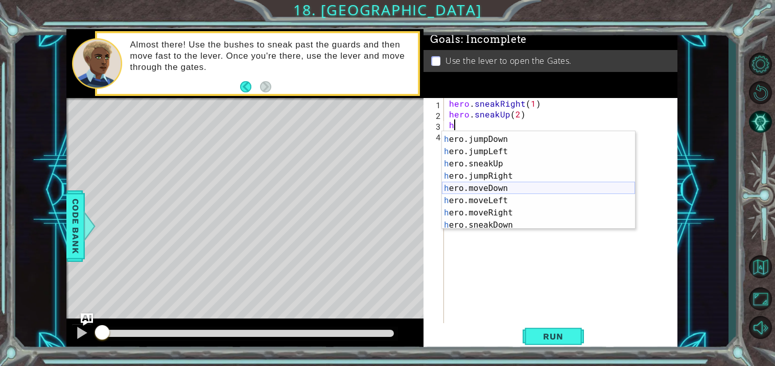
scroll to position [61, 0]
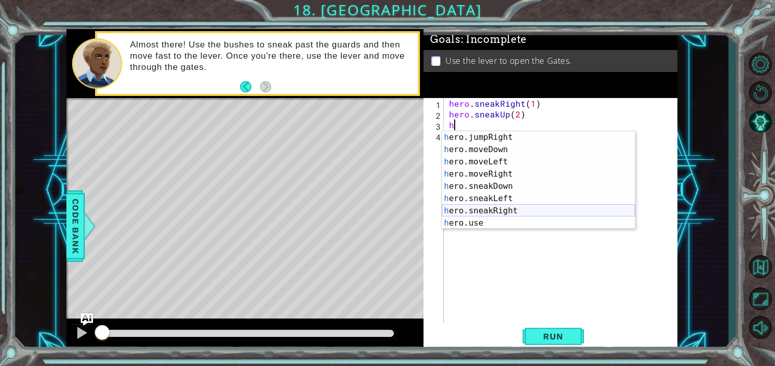
click at [497, 212] on div "h ero.jumpRight press enter h ero.moveDown press enter h ero.moveLeft press ent…" at bounding box center [538, 192] width 193 height 123
type textarea "hero.sneakRight(1)"
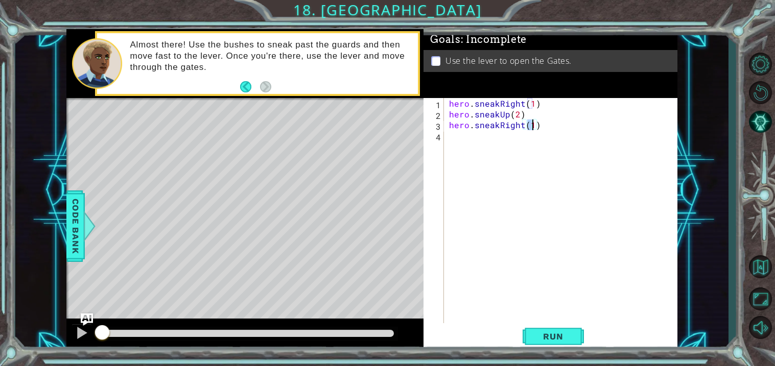
click at [462, 140] on div "hero . sneakRight ( 1 ) hero . sneakUp ( 2 ) hero . sneakRight ( 1 )" at bounding box center [563, 221] width 233 height 247
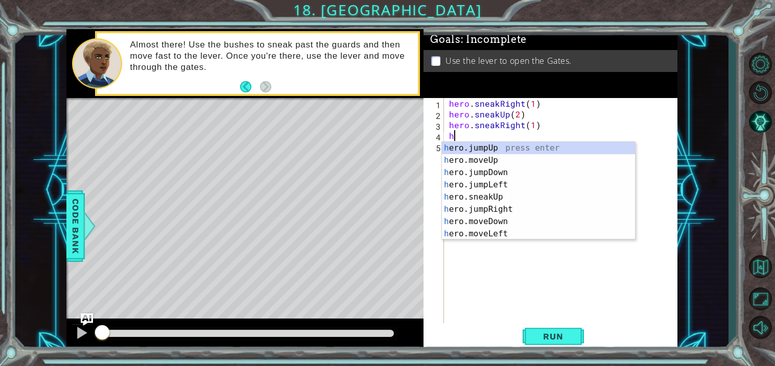
scroll to position [0, 0]
click at [493, 196] on div "h ero.jumpUp press enter h ero.moveUp press enter h ero.jumpDown press enter h …" at bounding box center [538, 203] width 193 height 123
type textarea "hero.sneakUp(1)"
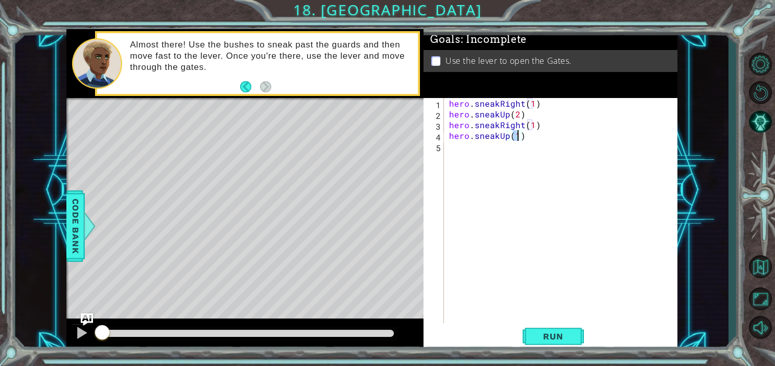
click at [478, 159] on div "hero . sneakRight ( 1 ) hero . sneakUp ( 2 ) hero . sneakRight ( 1 ) hero . sne…" at bounding box center [563, 221] width 233 height 247
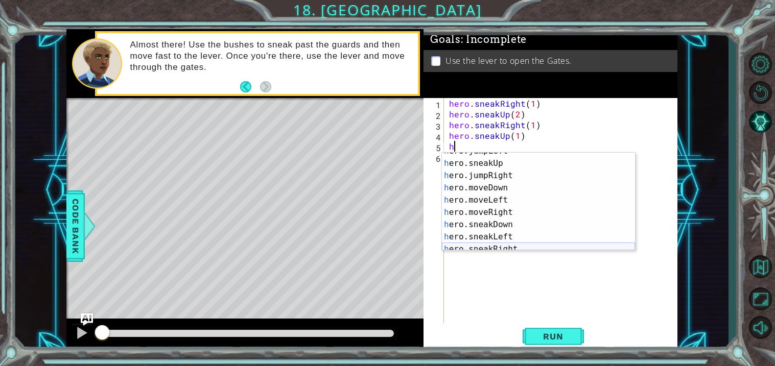
scroll to position [44, 0]
click at [489, 208] on div "h ero.jumpLeft press enter h ero.sneakUp press enter h ero.jumpRight press ente…" at bounding box center [538, 206] width 193 height 123
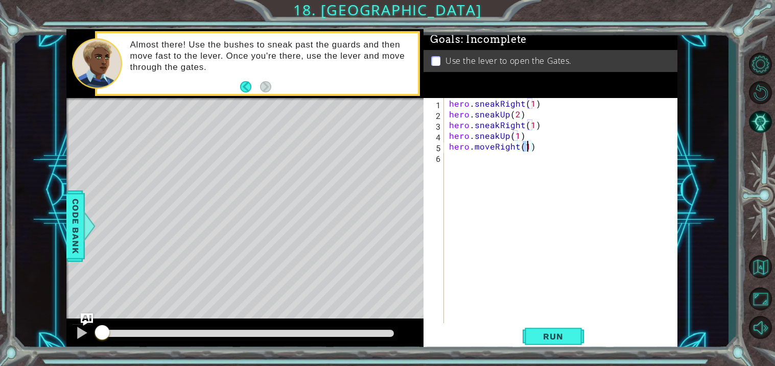
type textarea "hero.moveRight(2)"
click at [460, 160] on div "hero . sneakRight ( 1 ) hero . sneakUp ( 2 ) hero . sneakRight ( 1 ) hero . sne…" at bounding box center [563, 221] width 233 height 247
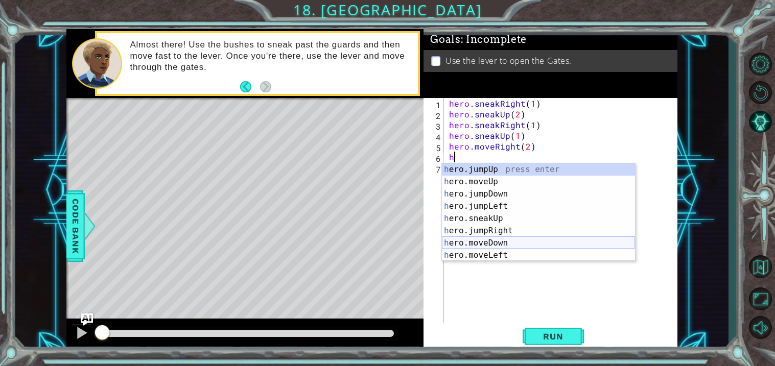
click at [490, 239] on div "h ero.jumpUp press enter h ero.moveUp press enter h ero.jumpDown press enter h …" at bounding box center [538, 225] width 193 height 123
type textarea "hero.moveDown(1)"
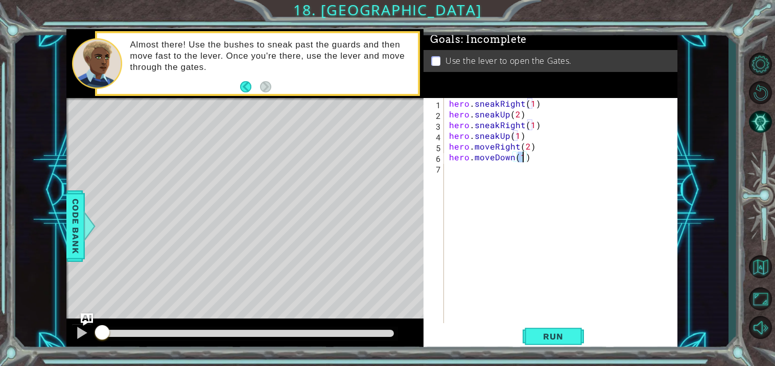
click at [467, 179] on div "hero . sneakRight ( 1 ) hero . sneakUp ( 2 ) hero . sneakRight ( 1 ) hero . sne…" at bounding box center [563, 221] width 233 height 247
type textarea "h"
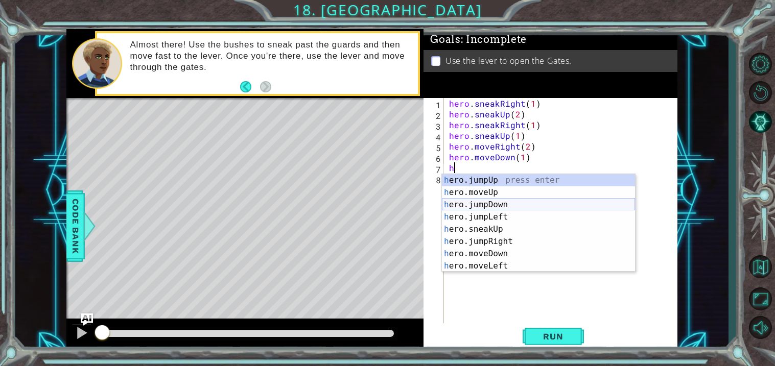
click at [498, 201] on div "h ero.jumpUp press enter h ero.moveUp press enter h ero.jumpDown press enter h …" at bounding box center [538, 235] width 193 height 123
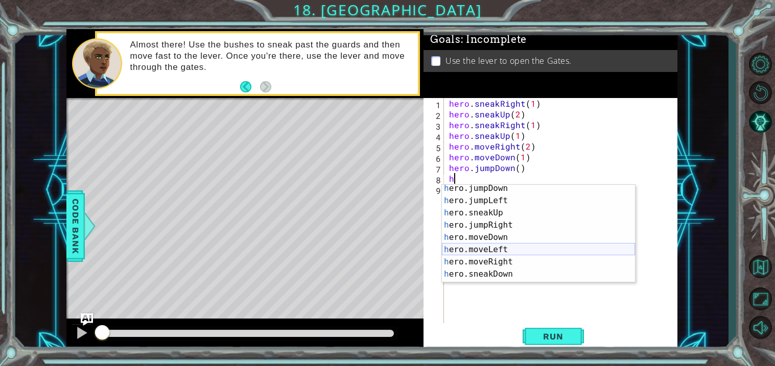
scroll to position [28, 0]
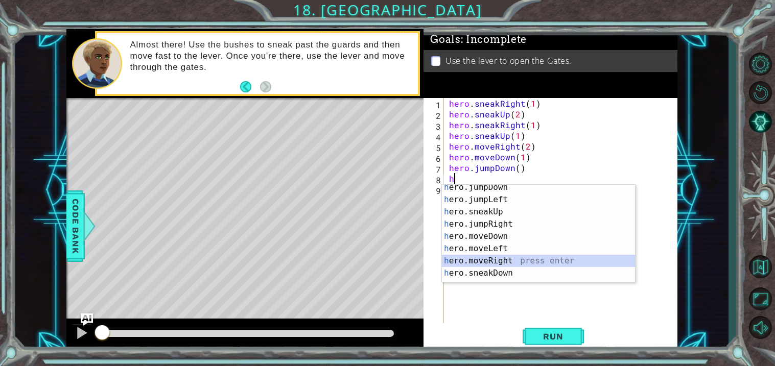
click at [496, 265] on div "h ero.jumpDown press enter h ero.jumpLeft press enter h ero.sneakUp press enter…" at bounding box center [538, 242] width 193 height 123
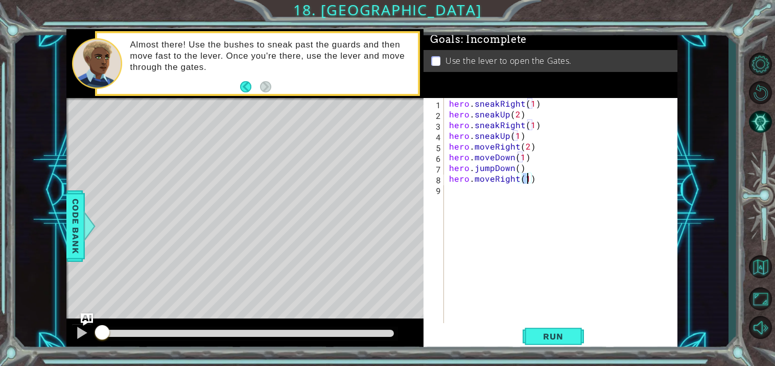
type textarea "hero.moveRight(2)"
click at [463, 185] on div "hero . sneakRight ( 1 ) hero . sneakUp ( 2 ) hero . sneakRight ( 1 ) hero . sne…" at bounding box center [563, 221] width 233 height 247
type textarea "h"
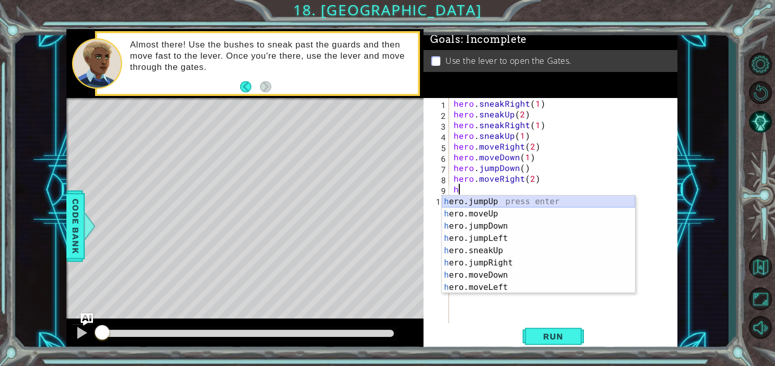
click at [501, 205] on div "h ero.jumpUp press enter h ero.moveUp press enter h ero.jumpDown press enter h …" at bounding box center [538, 257] width 193 height 123
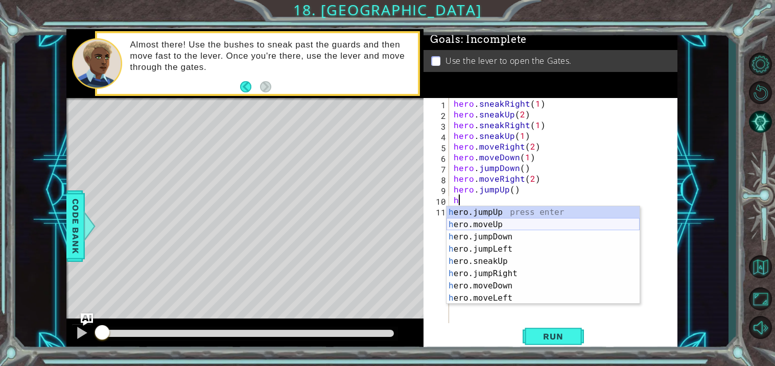
click at [480, 221] on div "h ero.jumpUp press enter h ero.moveUp press enter h ero.jumpDown press enter h …" at bounding box center [543, 268] width 193 height 123
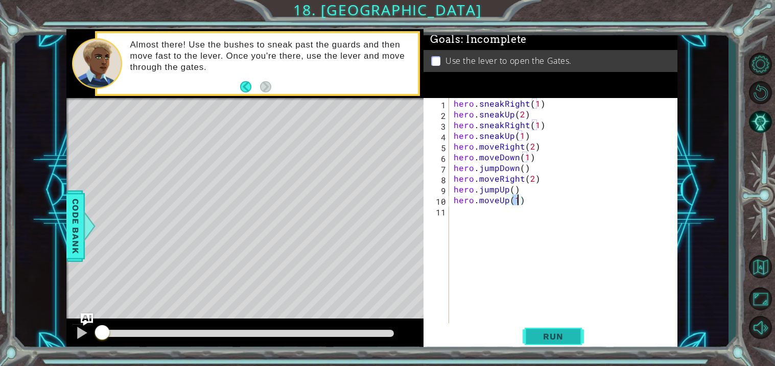
type textarea "hero.moveUp(1)"
click at [542, 342] on button "Run" at bounding box center [553, 338] width 61 height 26
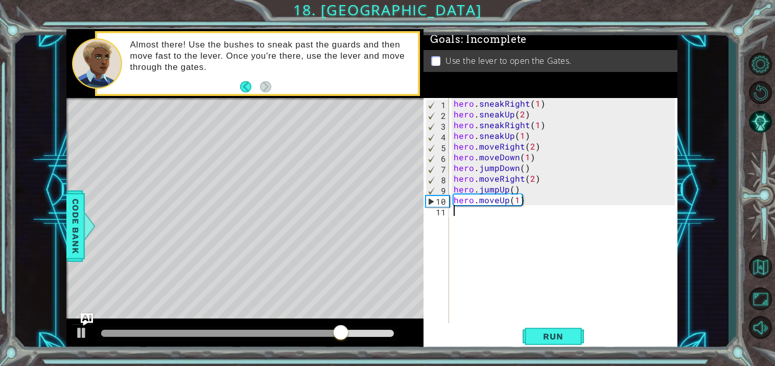
click at [466, 215] on div "hero . sneakRight ( 1 ) hero . sneakUp ( 2 ) hero . sneakRight ( 1 ) hero . sne…" at bounding box center [566, 221] width 228 height 247
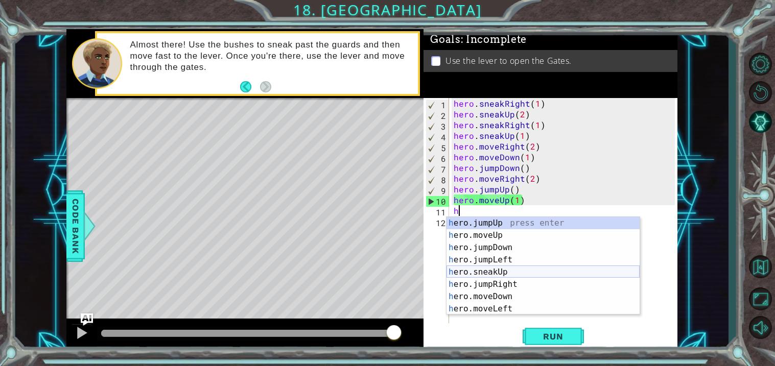
scroll to position [61, 0]
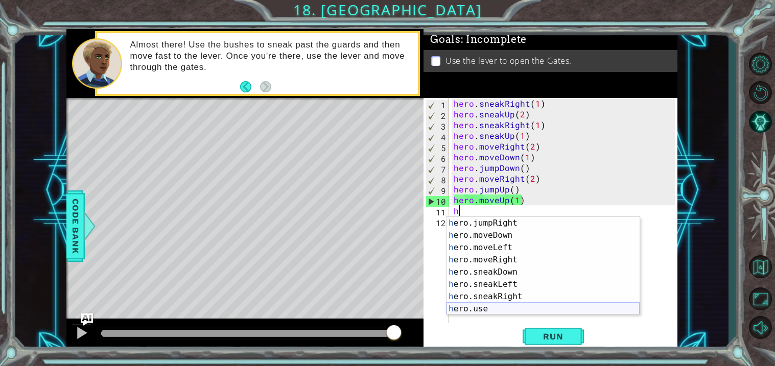
click at [515, 312] on div "h ero.jumpRight press enter h ero.moveDown press enter h ero.moveLeft press ent…" at bounding box center [543, 278] width 193 height 123
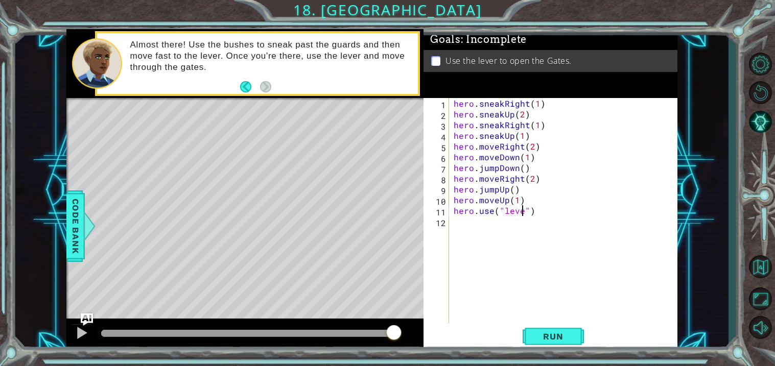
scroll to position [0, 4]
type textarea "hero.use("lever")"
click at [538, 335] on span "Run" at bounding box center [553, 337] width 40 height 10
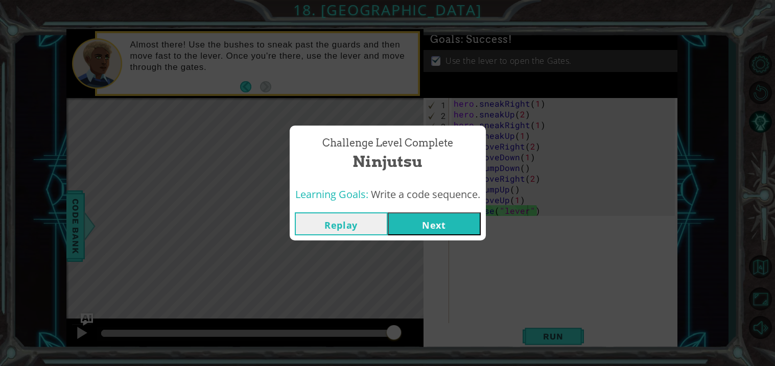
click at [454, 218] on button "Next" at bounding box center [434, 224] width 93 height 23
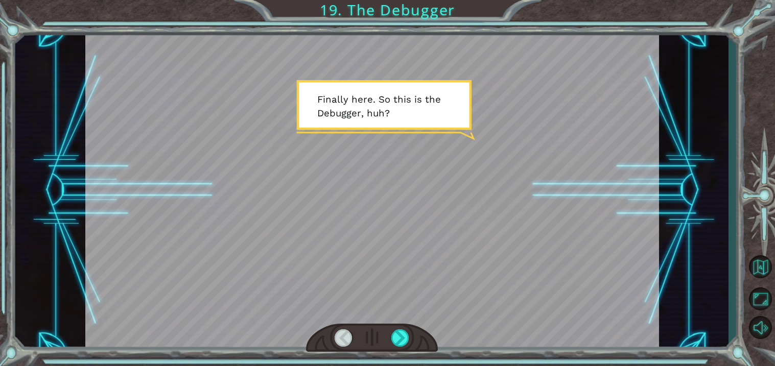
click at [375, 200] on div at bounding box center [372, 190] width 574 height 323
click at [419, 177] on div at bounding box center [372, 190] width 574 height 323
click at [393, 345] on div at bounding box center [401, 338] width 18 height 17
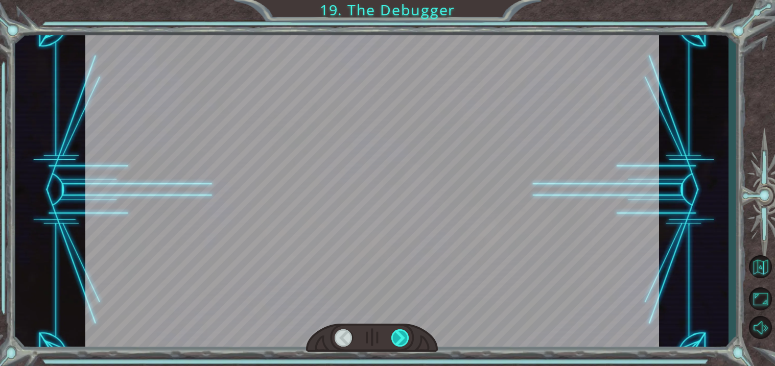
click at [395, 344] on div at bounding box center [401, 338] width 18 height 17
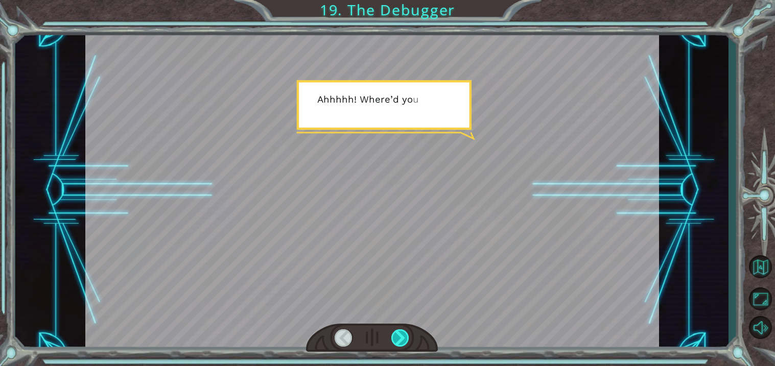
click at [399, 341] on div at bounding box center [401, 338] width 18 height 17
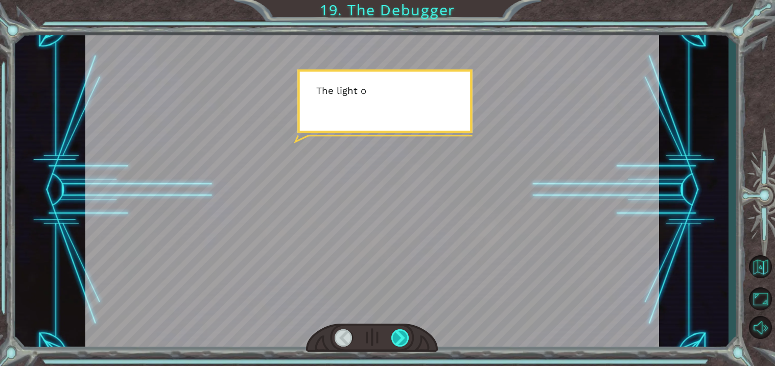
click at [399, 341] on div at bounding box center [401, 338] width 18 height 17
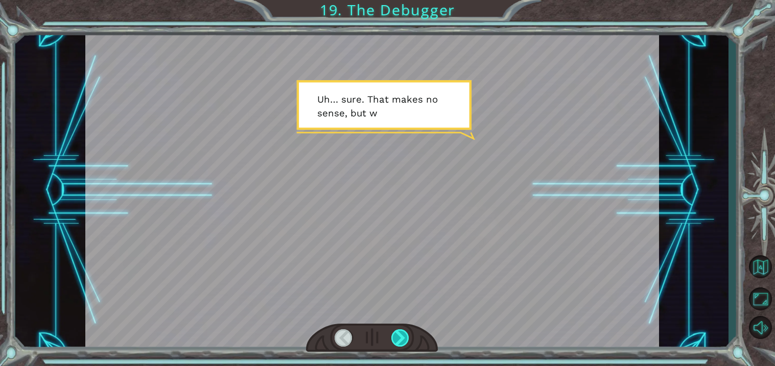
click at [399, 341] on div at bounding box center [401, 338] width 18 height 17
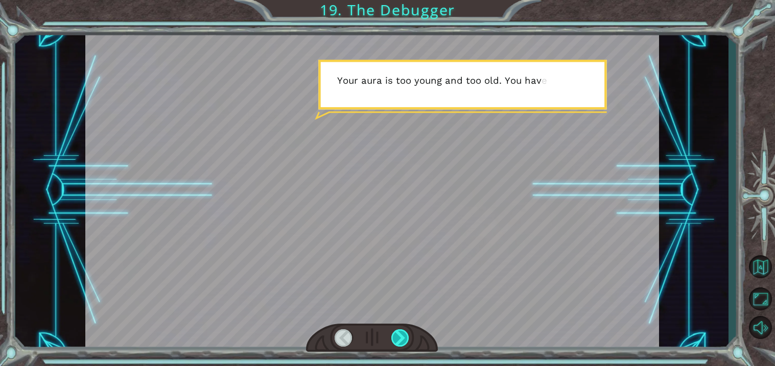
click at [399, 341] on div at bounding box center [401, 338] width 18 height 17
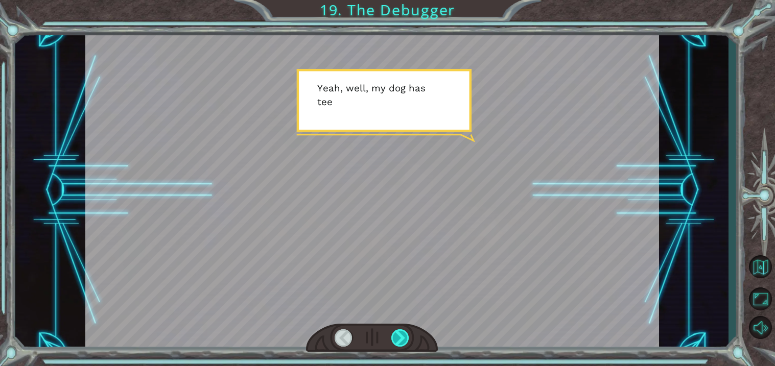
click at [399, 341] on div at bounding box center [401, 338] width 18 height 17
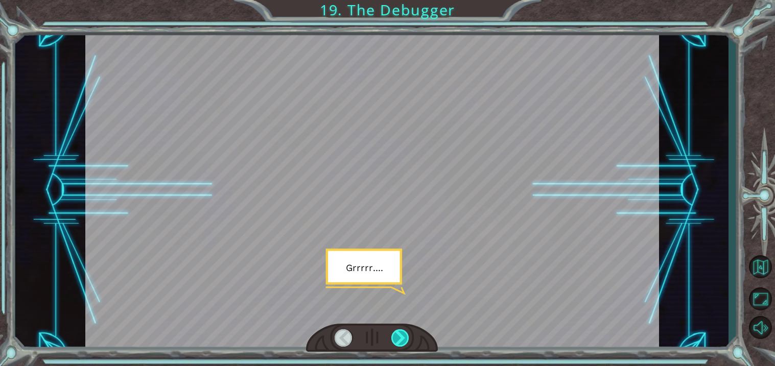
click at [399, 341] on div at bounding box center [401, 338] width 18 height 17
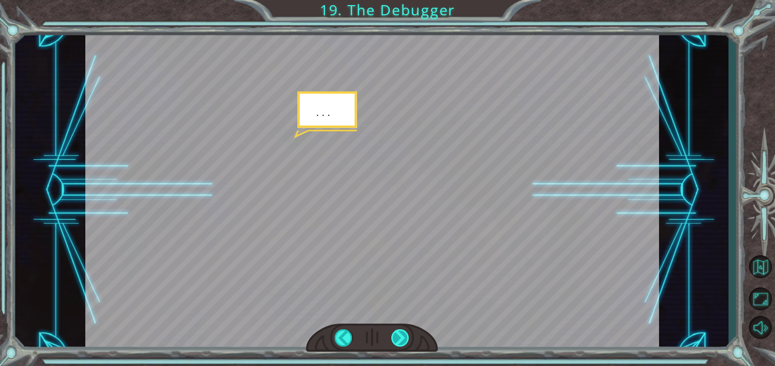
click at [399, 341] on div at bounding box center [401, 338] width 18 height 17
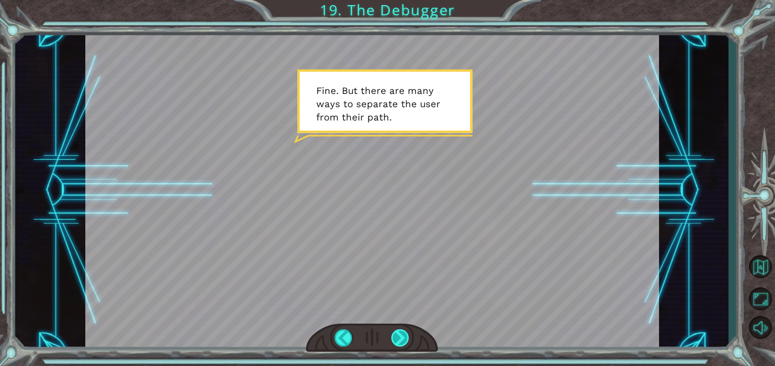
click at [400, 342] on div at bounding box center [401, 338] width 18 height 17
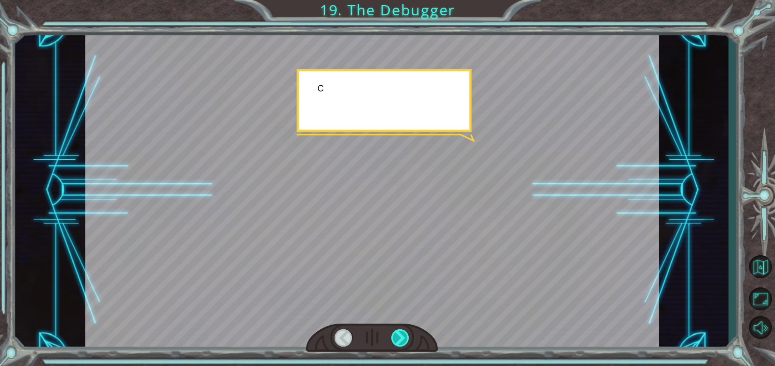
click at [400, 342] on div at bounding box center [401, 338] width 18 height 17
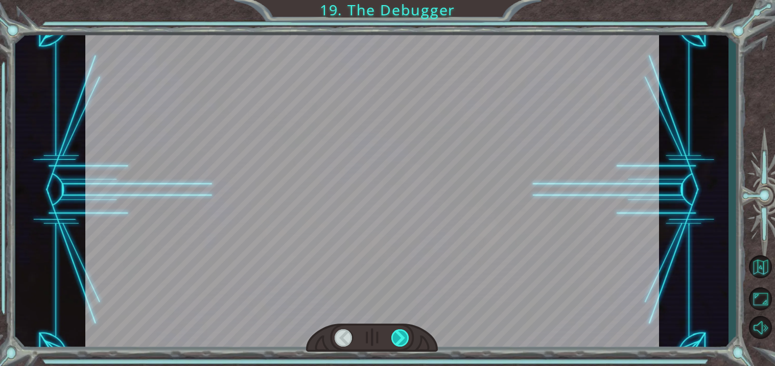
click at [400, 342] on div at bounding box center [401, 338] width 18 height 17
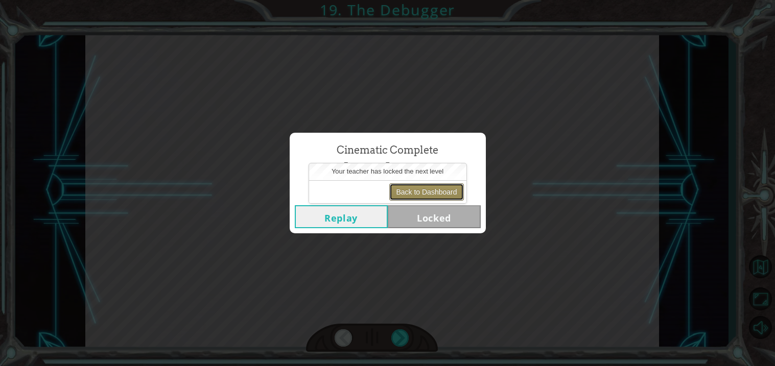
click at [407, 193] on button "Back to Dashboard" at bounding box center [426, 192] width 74 height 17
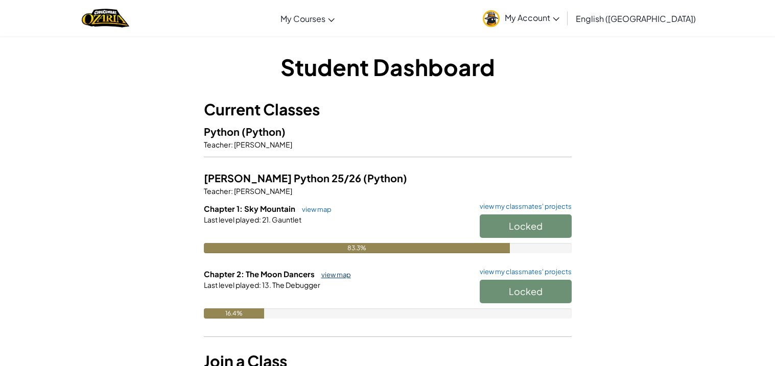
click at [341, 277] on link "view map" at bounding box center [333, 275] width 35 height 8
